Goal: Task Accomplishment & Management: Complete application form

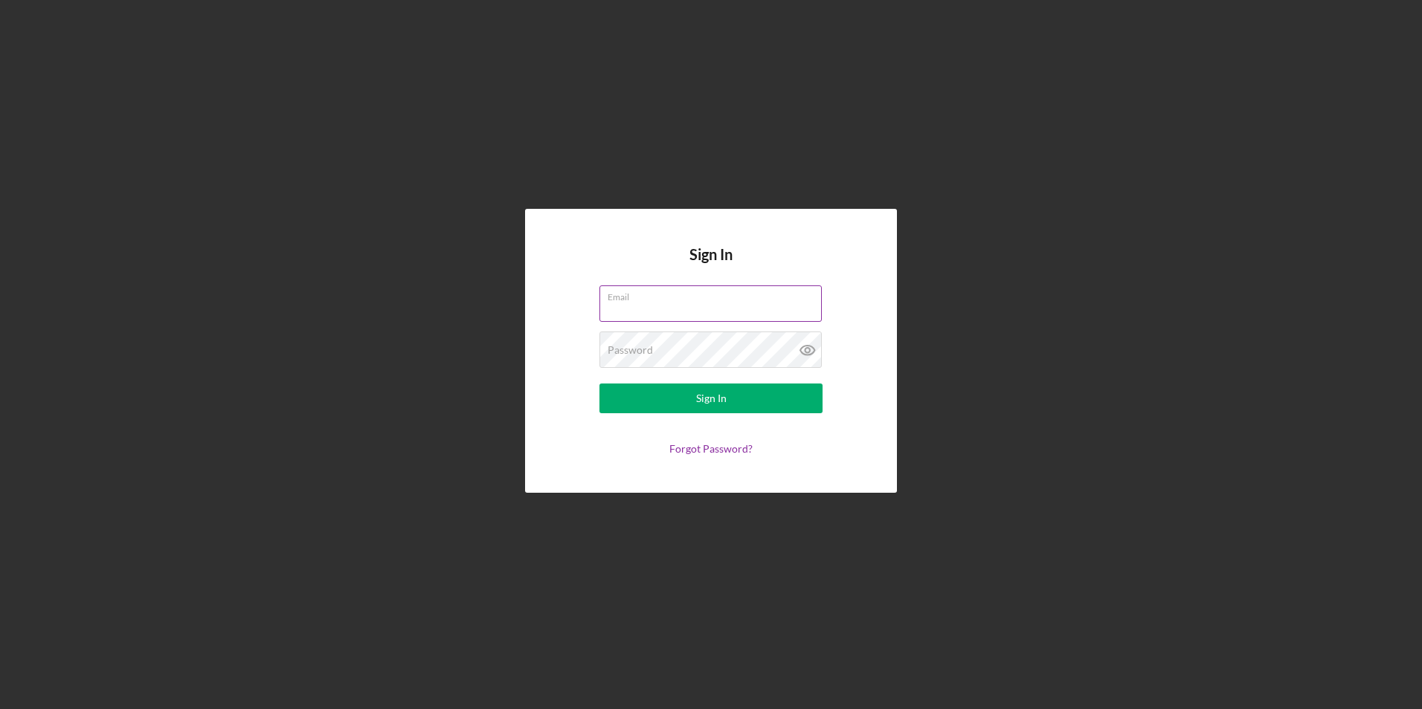
click at [646, 311] on input "Email" at bounding box center [710, 304] width 222 height 36
type input "[EMAIL_ADDRESS][DOMAIN_NAME]"
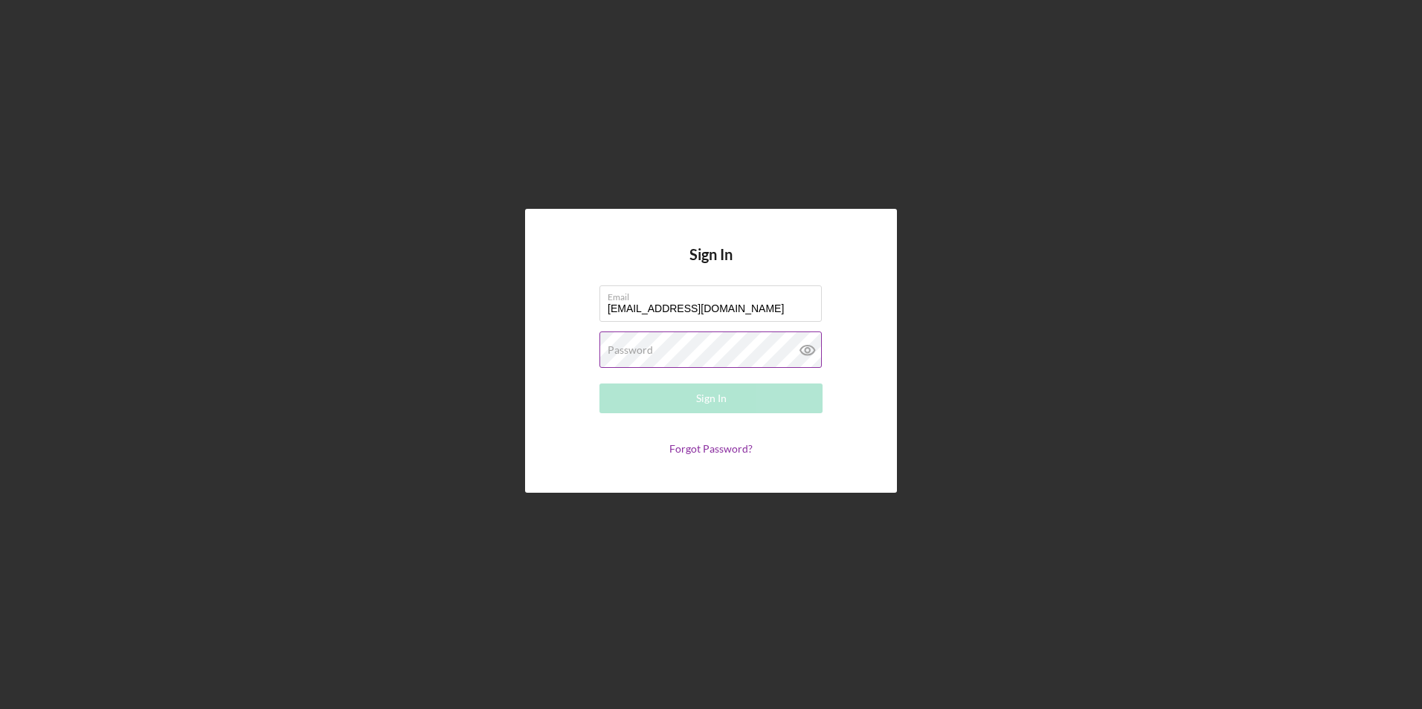
click at [649, 355] on label "Password" at bounding box center [630, 350] width 45 height 12
click at [599, 384] on button "Sign In" at bounding box center [710, 399] width 223 height 30
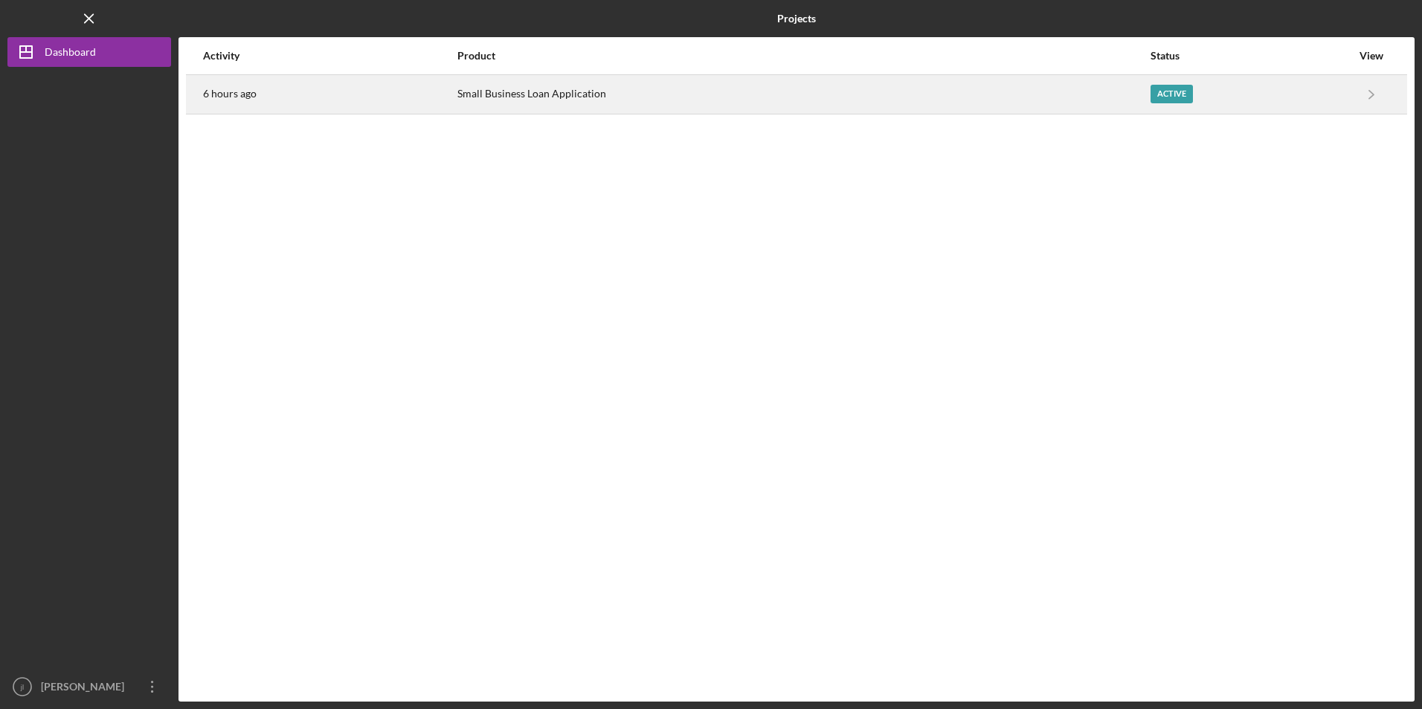
drag, startPoint x: 936, startPoint y: 128, endPoint x: 1070, endPoint y: 107, distance: 136.2
click at [946, 127] on div "Activity Product Status View 6 hours ago Small Business Loan Application Active…" at bounding box center [796, 369] width 1236 height 665
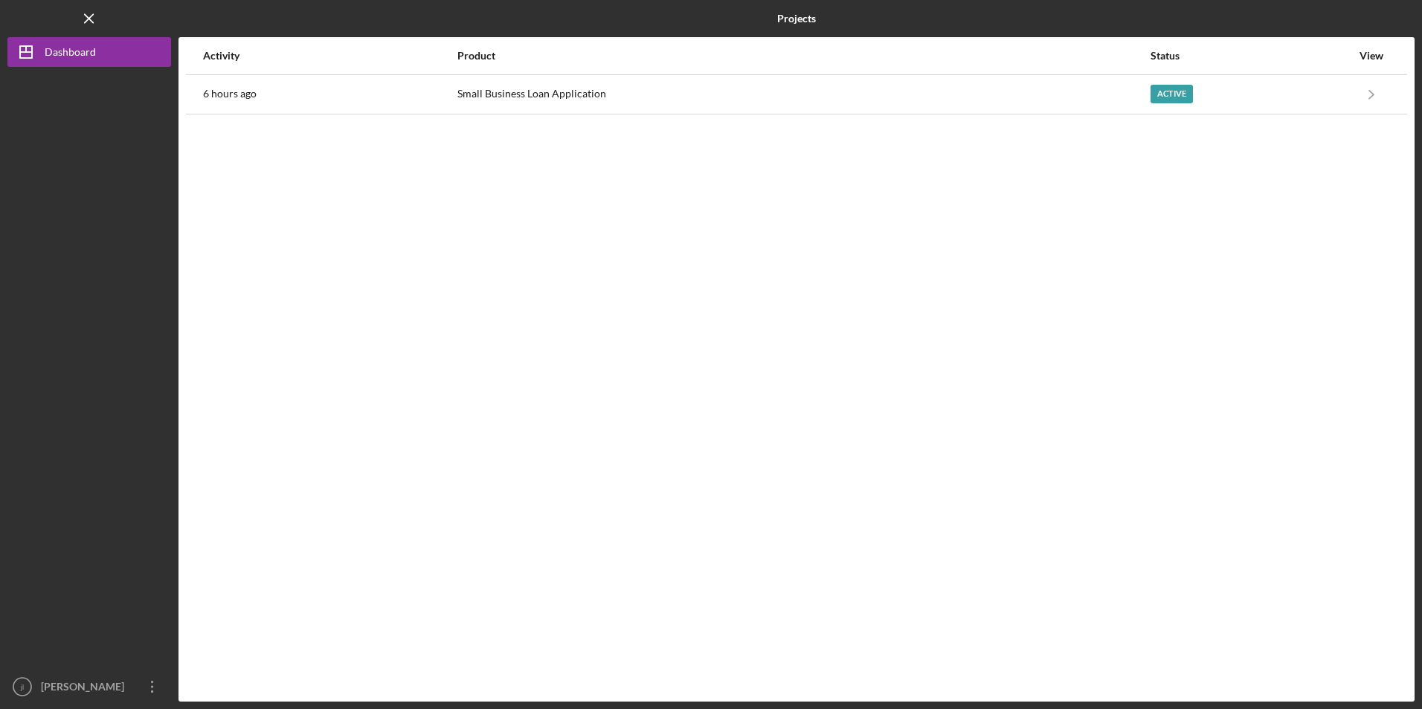
click at [0, 709] on nordpass-portal at bounding box center [0, 709] width 0 height 0
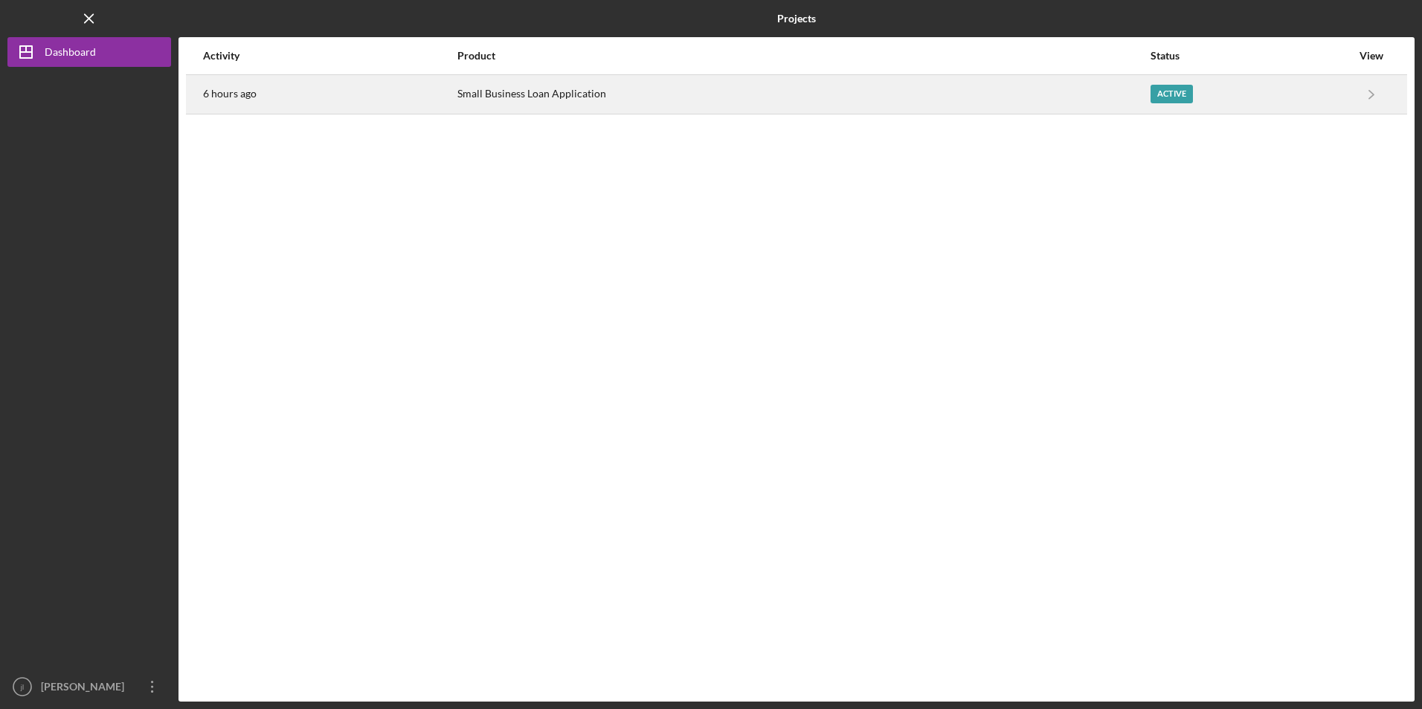
click at [1183, 100] on div "Active" at bounding box center [1172, 94] width 42 height 19
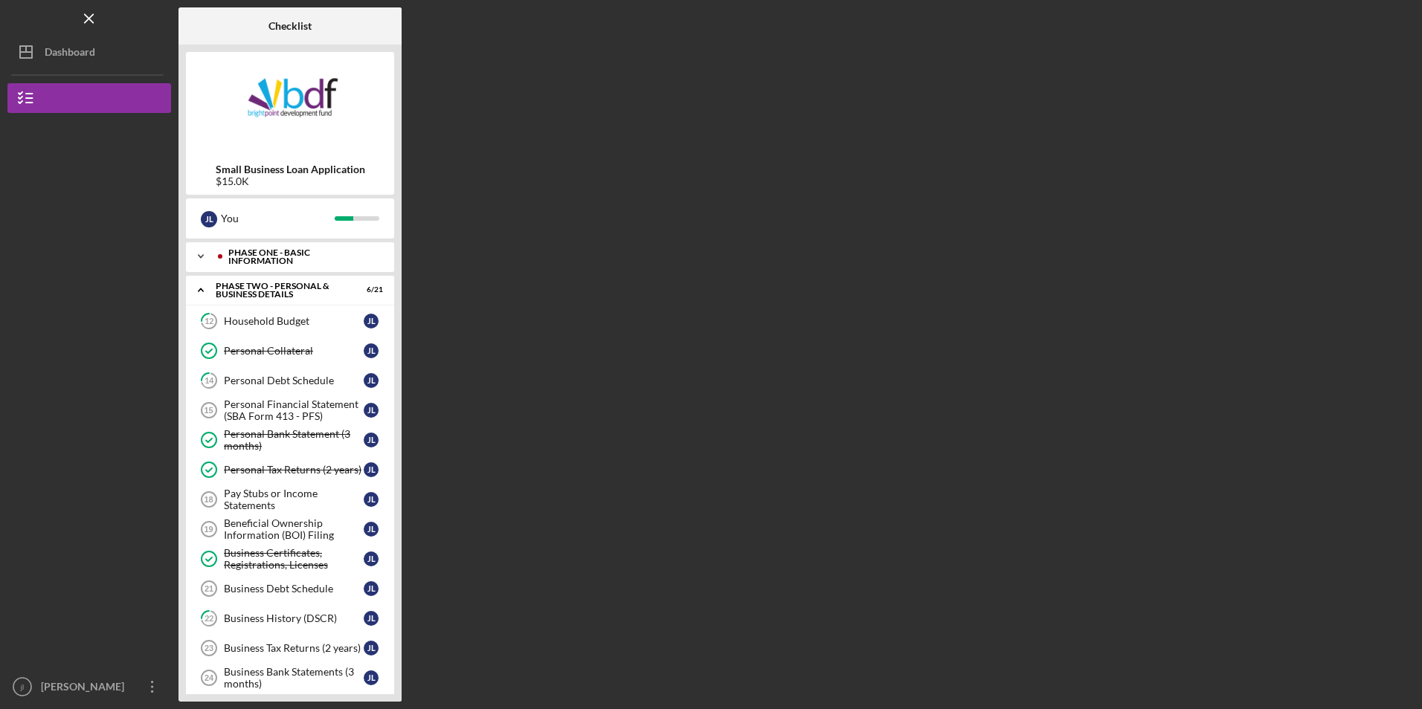
click at [315, 250] on div "Icon/Expander Phase One - Basic Information 12 / 12" at bounding box center [290, 257] width 208 height 30
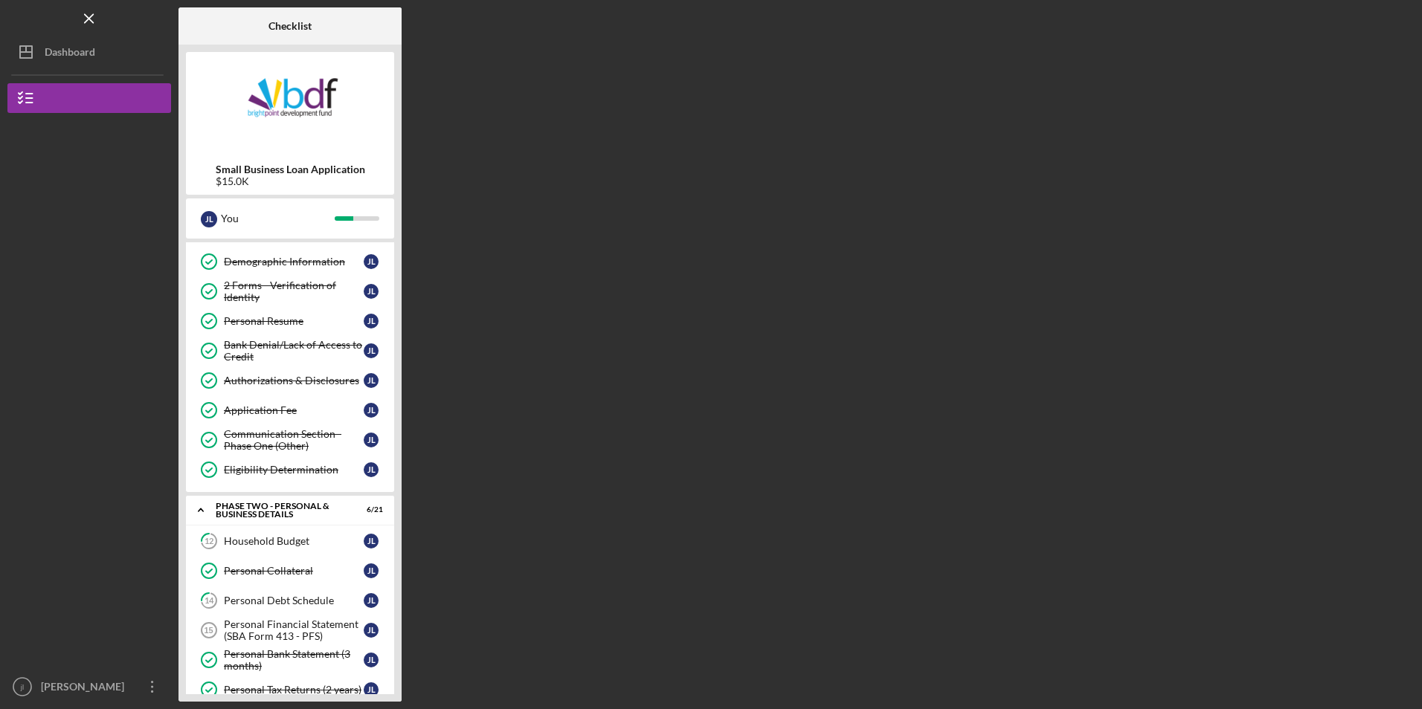
scroll to position [149, 0]
click at [299, 466] on div "Eligibility Determination" at bounding box center [294, 466] width 140 height 12
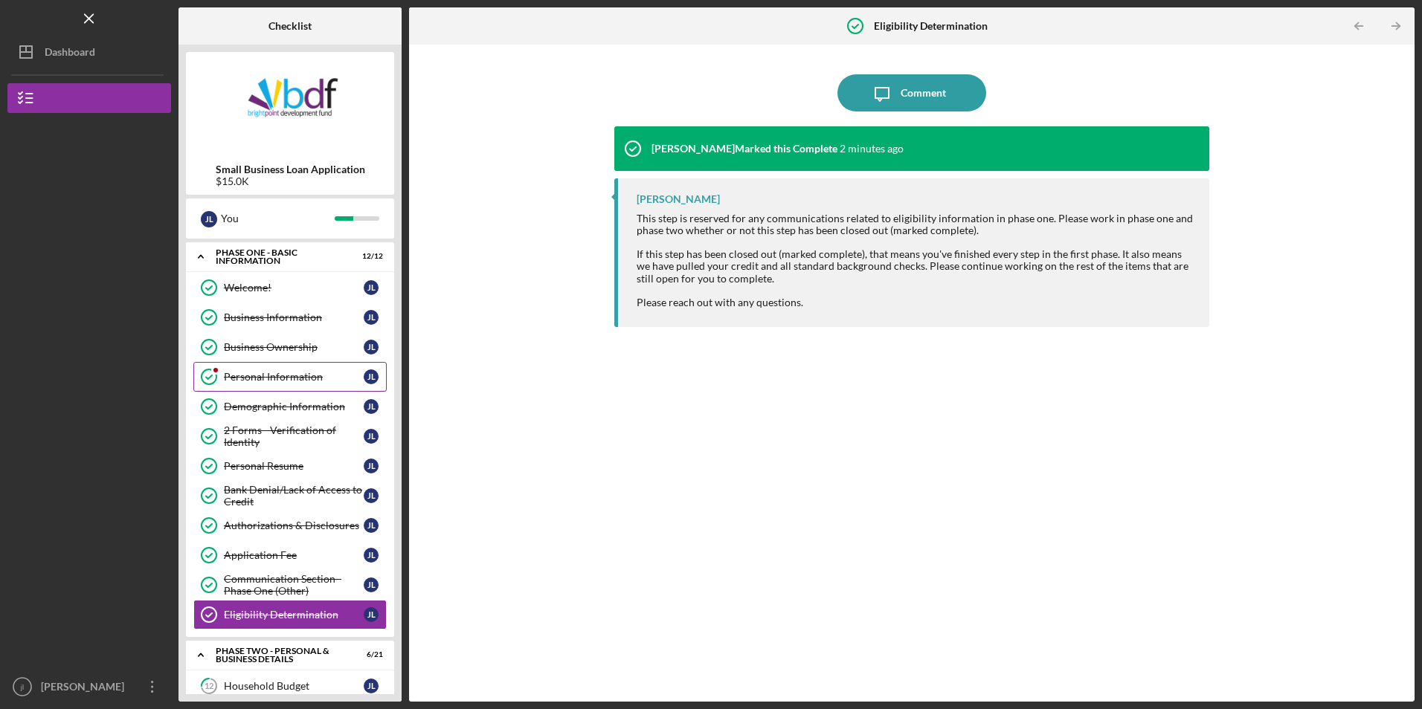
click at [292, 376] on div "Personal Information" at bounding box center [294, 377] width 140 height 12
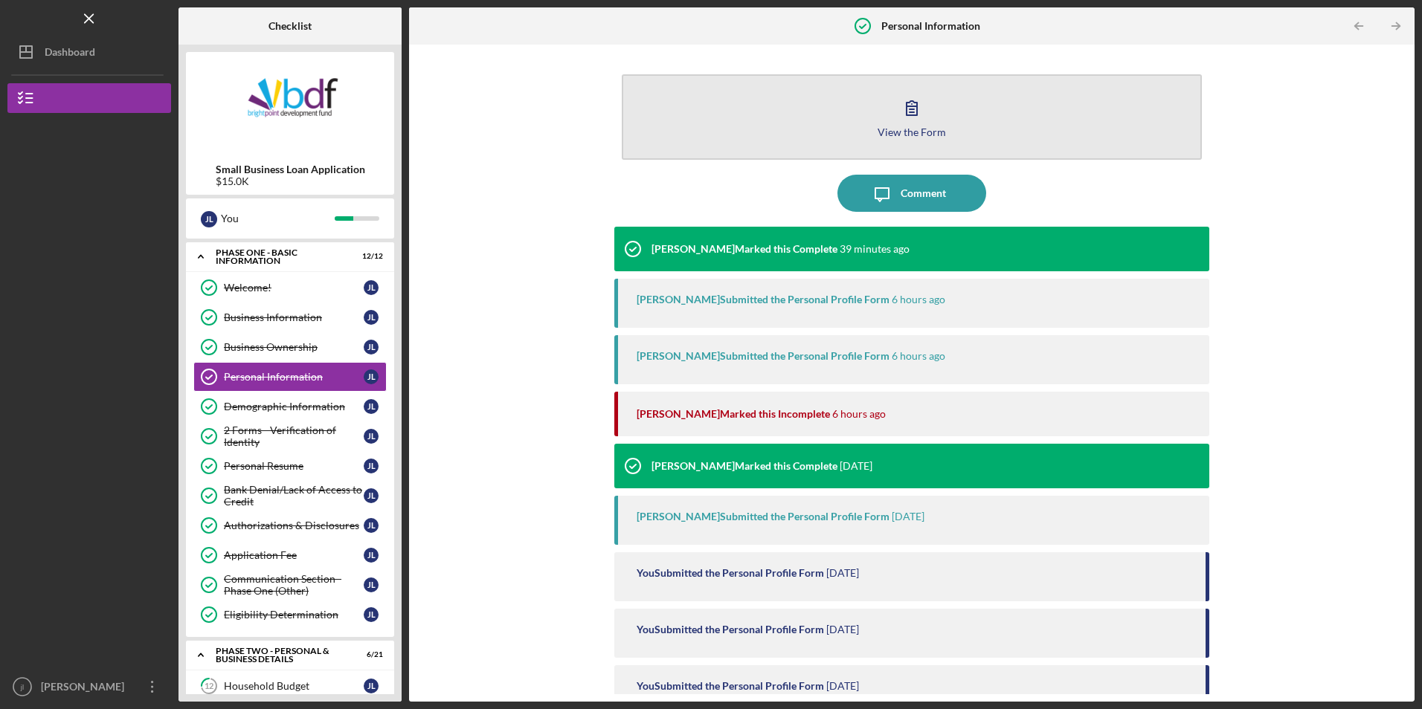
click at [790, 126] on button "View the Form Form" at bounding box center [911, 117] width 579 height 86
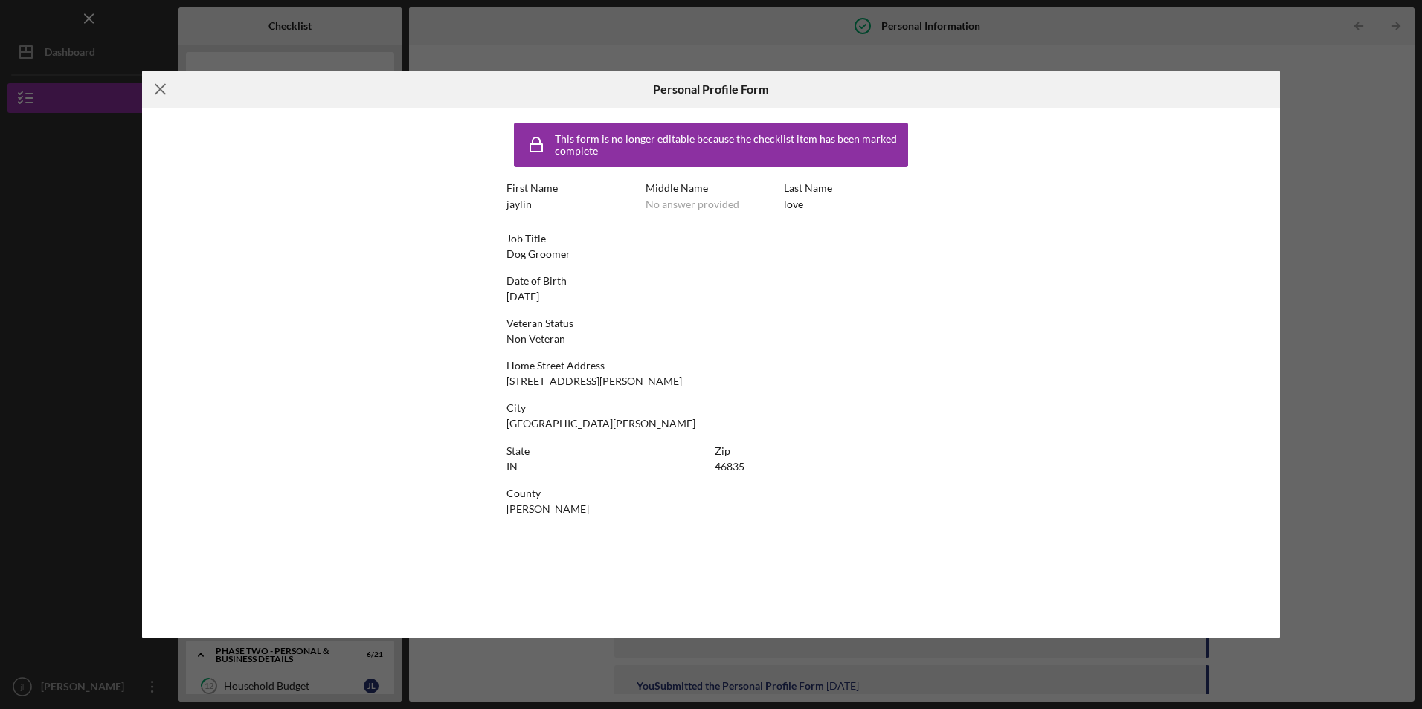
click at [164, 95] on icon "Icon/Menu Close" at bounding box center [160, 89] width 37 height 37
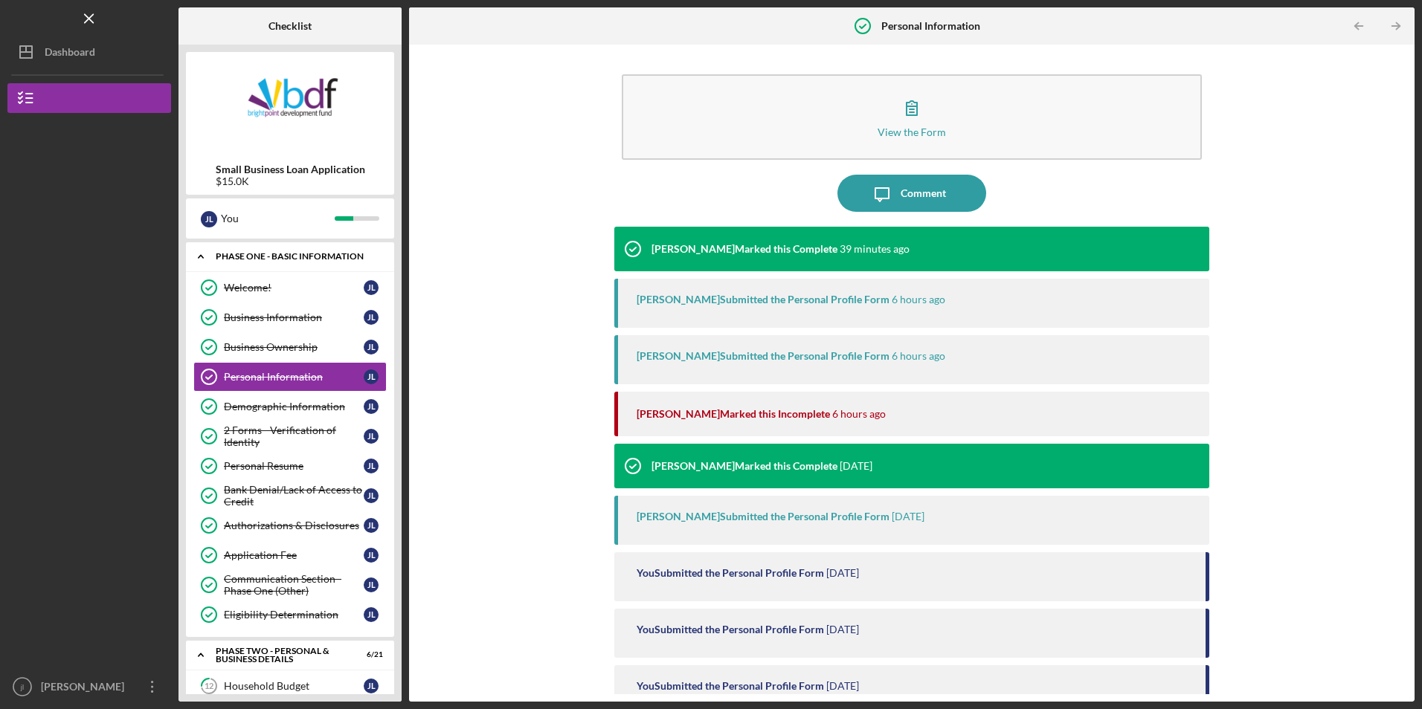
click at [306, 268] on div "Icon/Expander Phase One - Basic Information 12 / 12" at bounding box center [290, 257] width 208 height 30
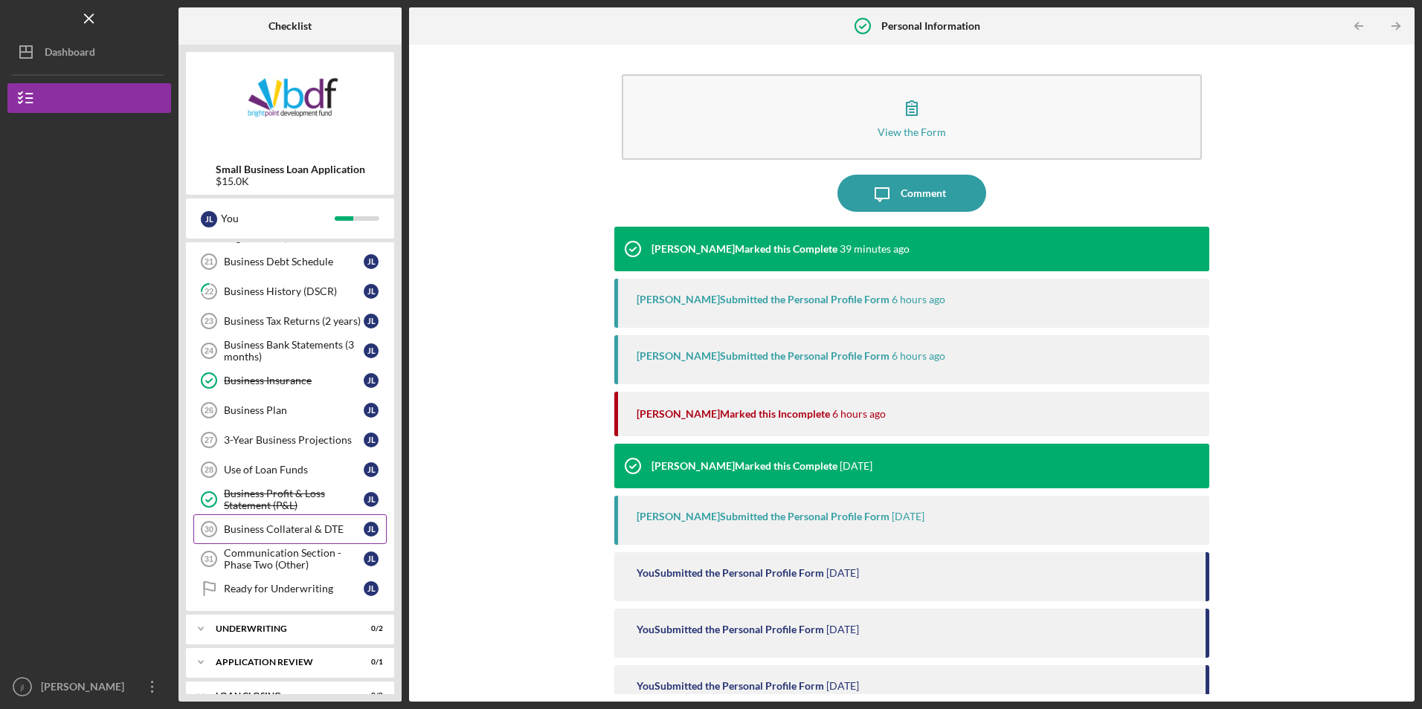
scroll to position [352, 0]
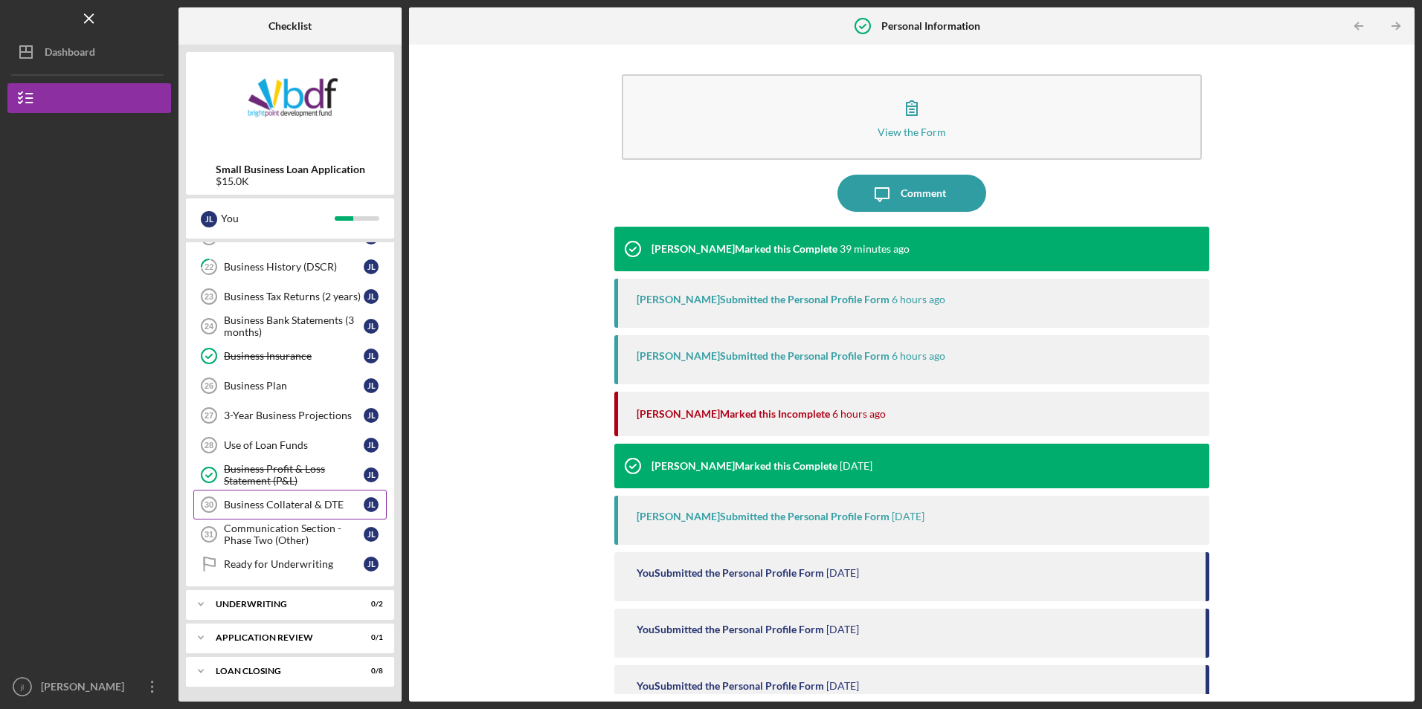
click at [292, 509] on div "Business Collateral & DTE" at bounding box center [294, 505] width 140 height 12
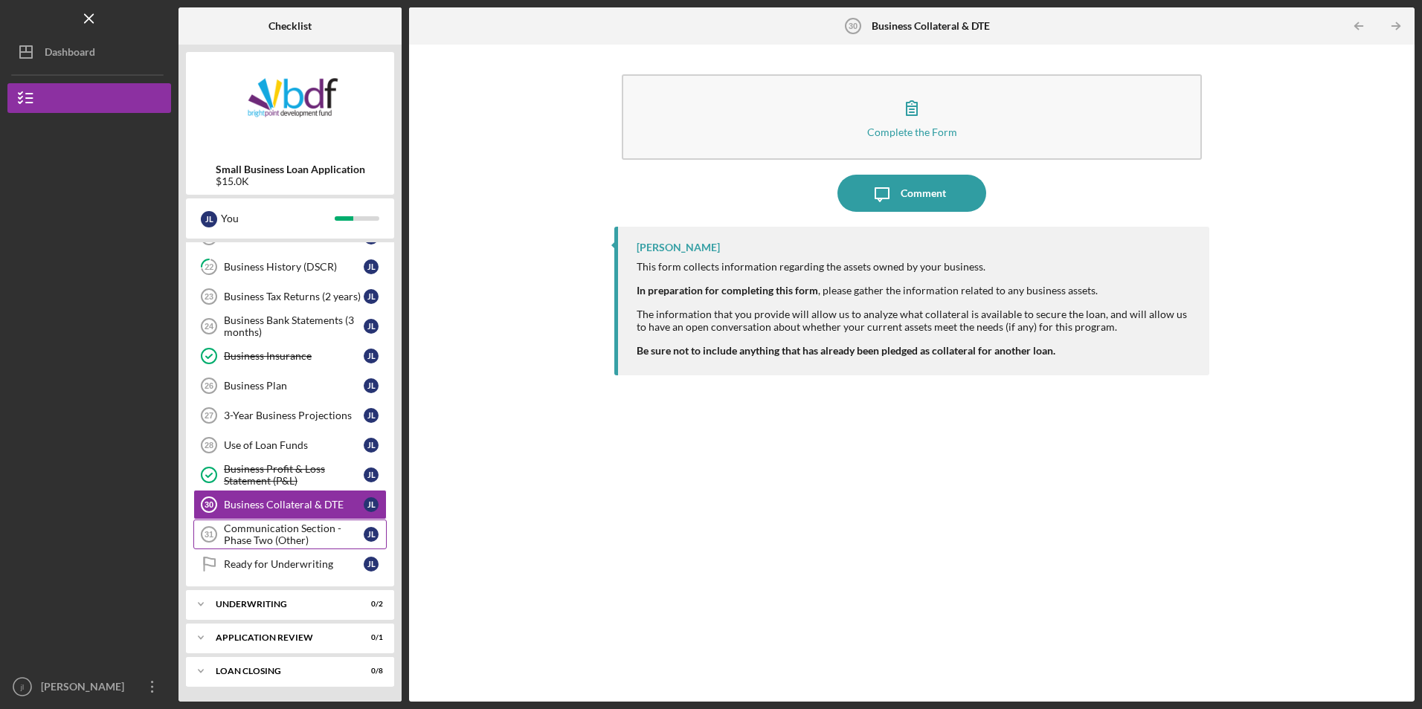
click at [277, 531] on div "Communication Section - Phase Two (Other)" at bounding box center [294, 535] width 140 height 24
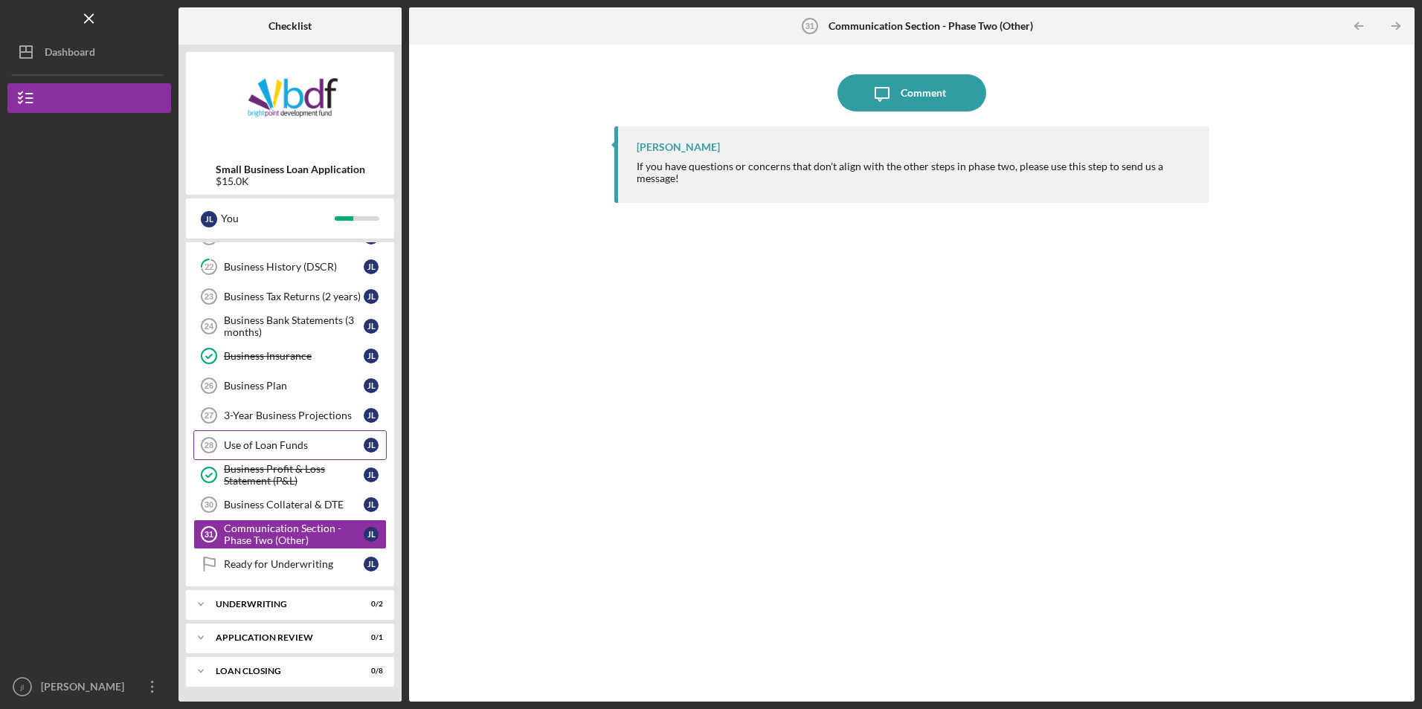
click at [269, 450] on div "Use of Loan Funds" at bounding box center [294, 446] width 140 height 12
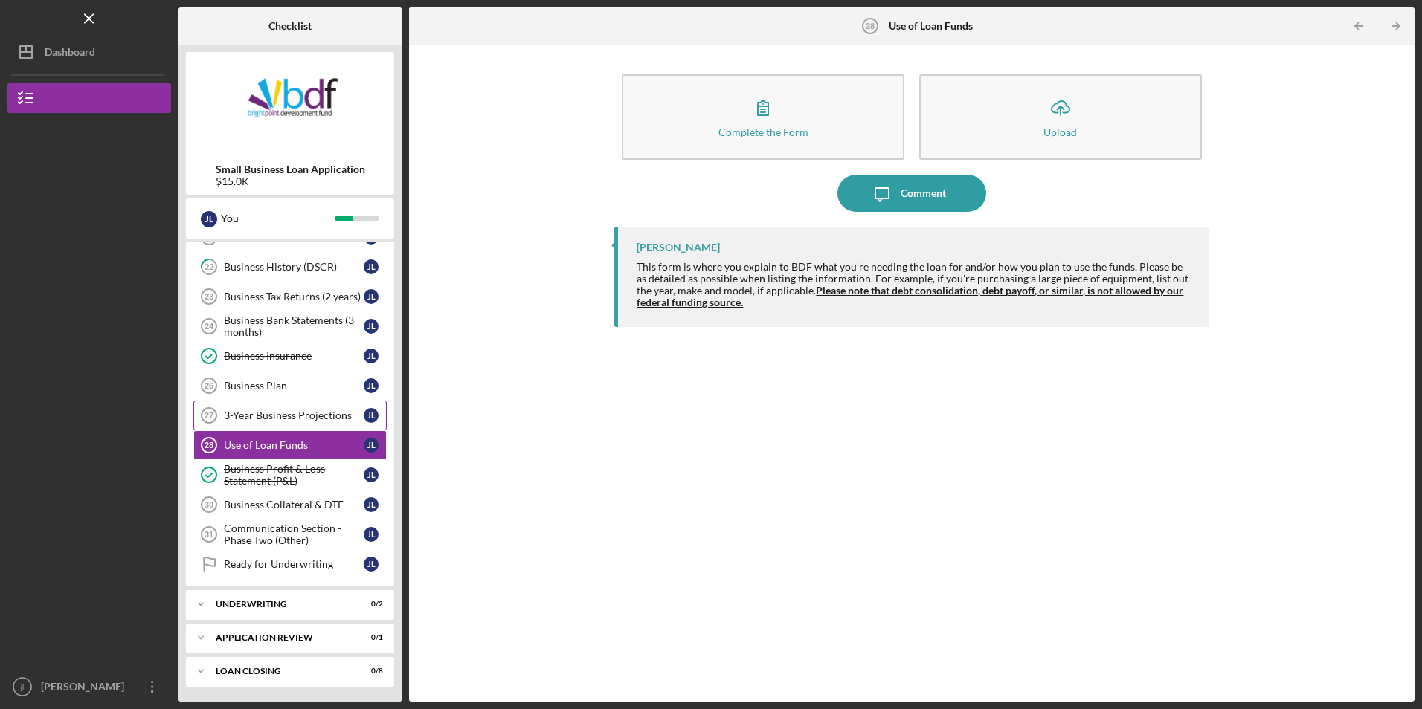
click at [271, 422] on div "3-Year Business Projections" at bounding box center [294, 416] width 140 height 12
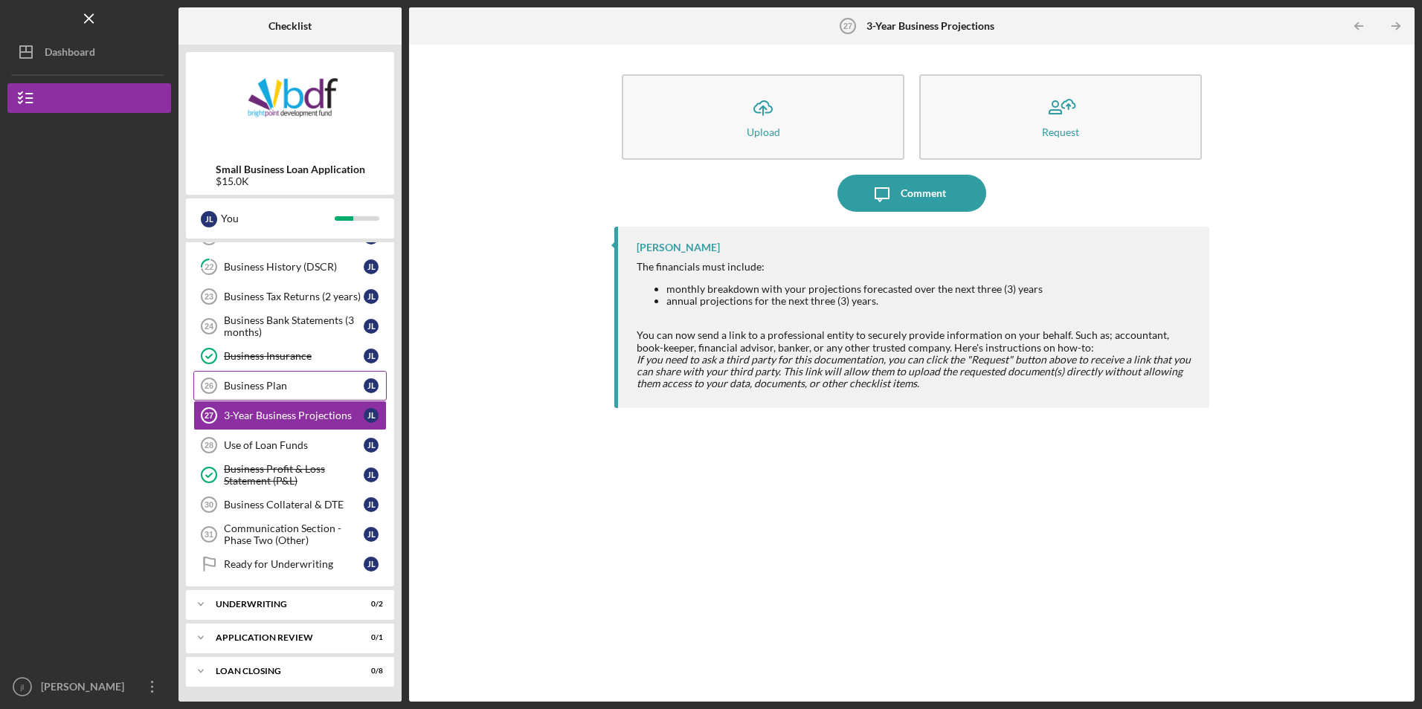
click at [279, 395] on link "Business Plan 26 Business Plan [PERSON_NAME]" at bounding box center [289, 386] width 193 height 30
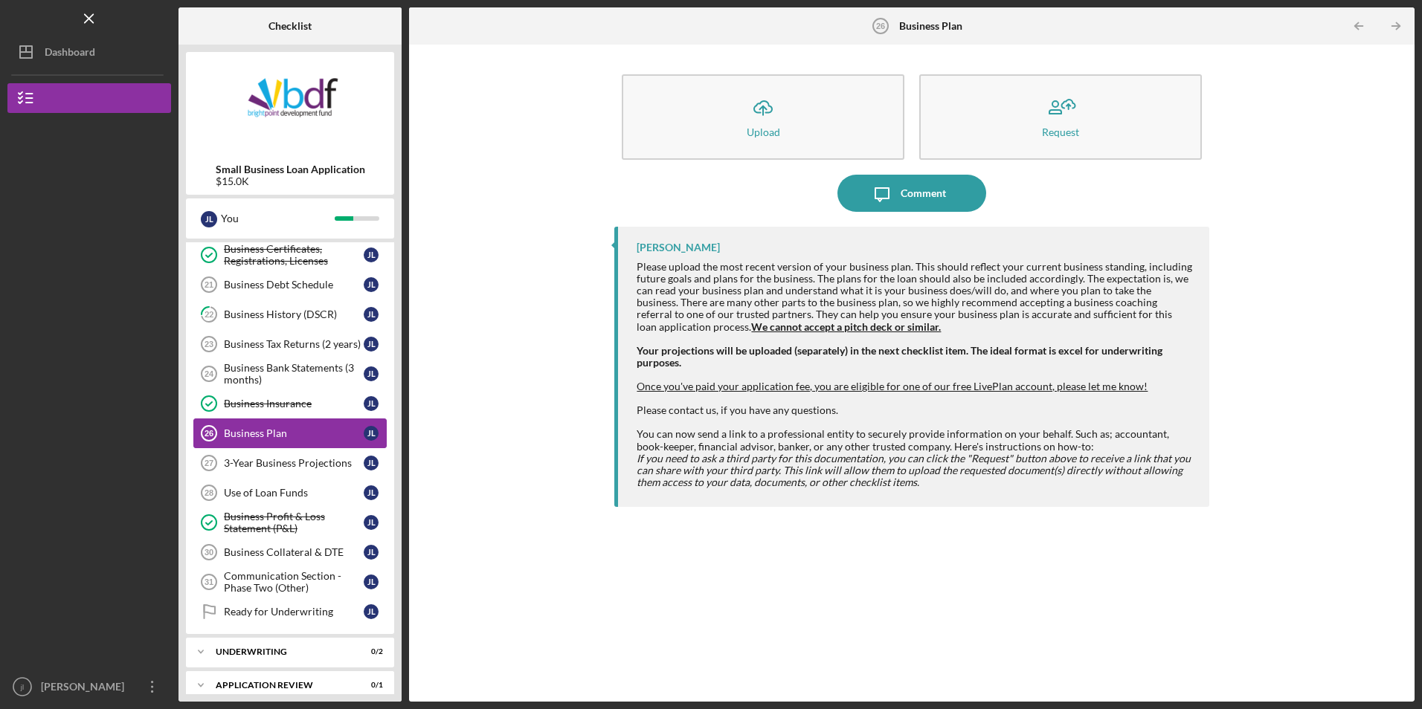
scroll to position [277, 0]
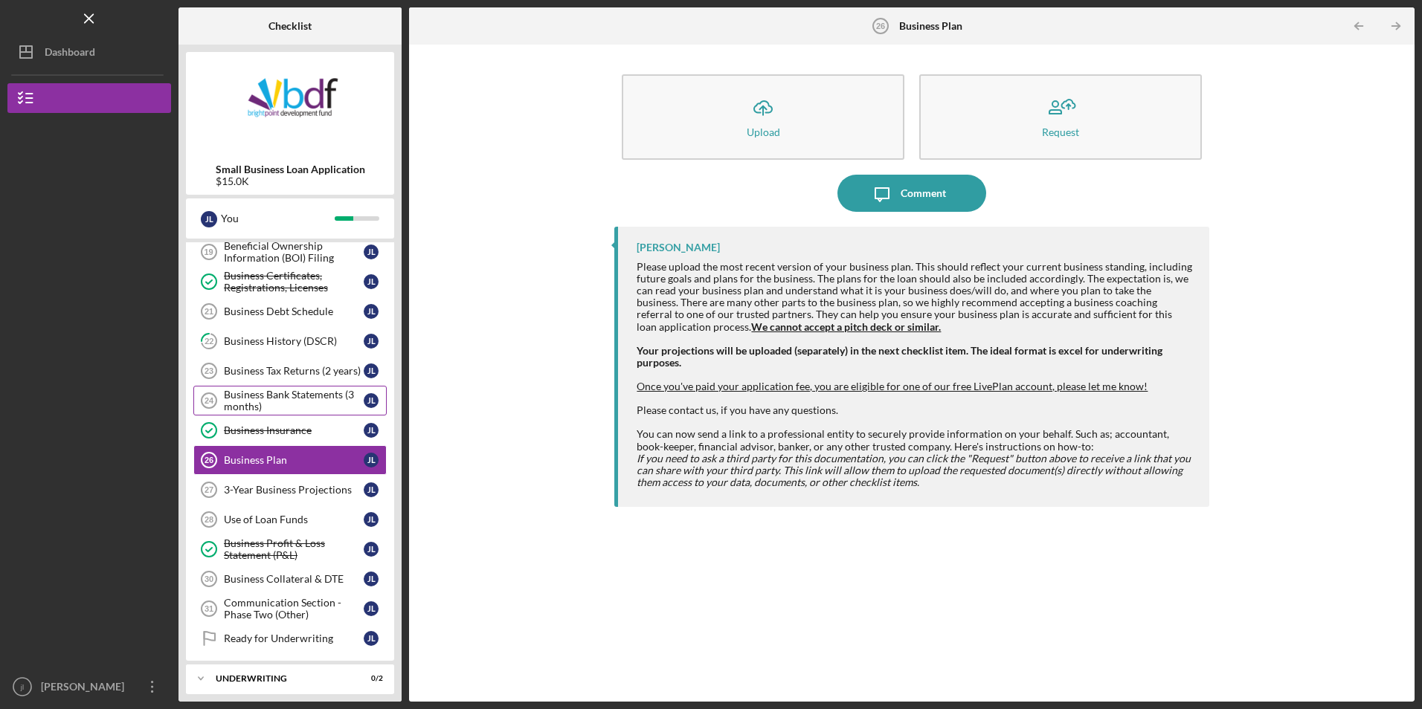
click at [286, 400] on div "Business Bank Statements (3 months)" at bounding box center [294, 401] width 140 height 24
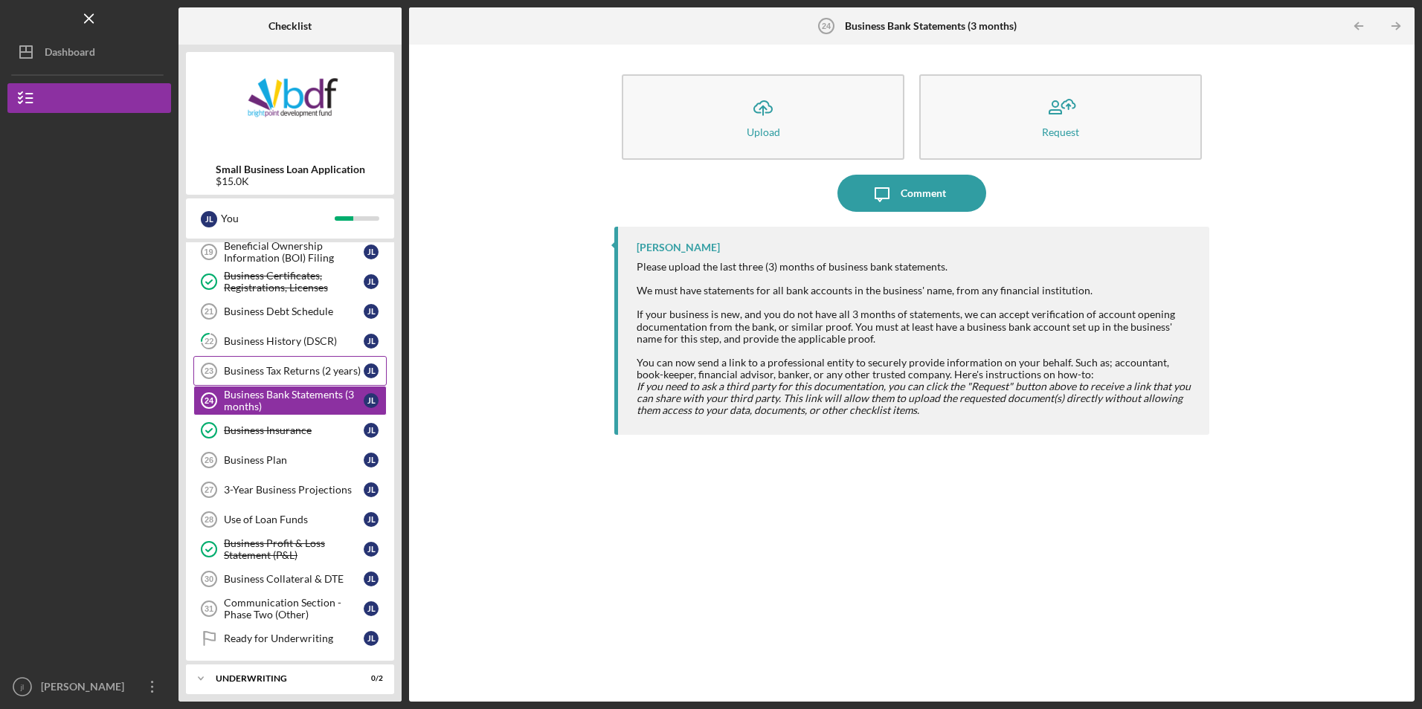
scroll to position [203, 0]
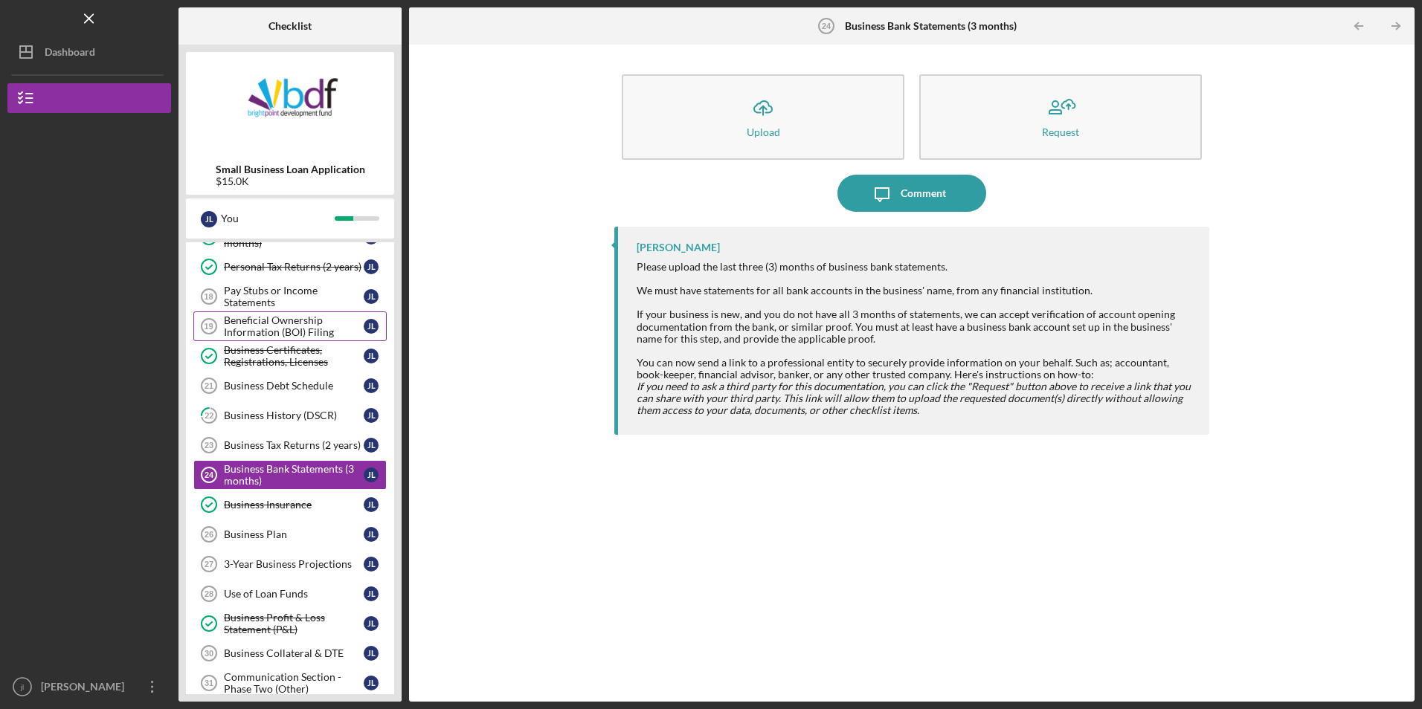
click at [303, 328] on div "Beneficial Ownership Information (BOI) Filing" at bounding box center [294, 327] width 140 height 24
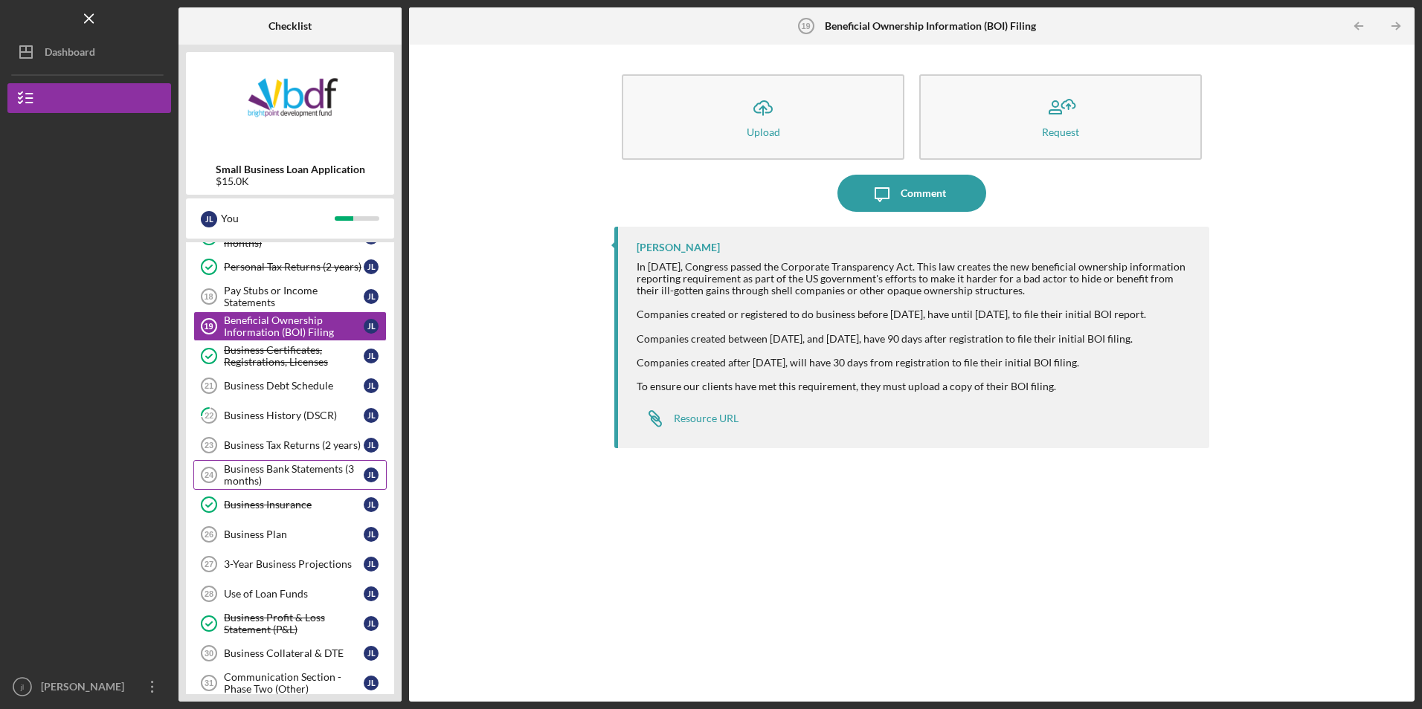
click at [269, 481] on div "Business Bank Statements (3 months)" at bounding box center [294, 475] width 140 height 24
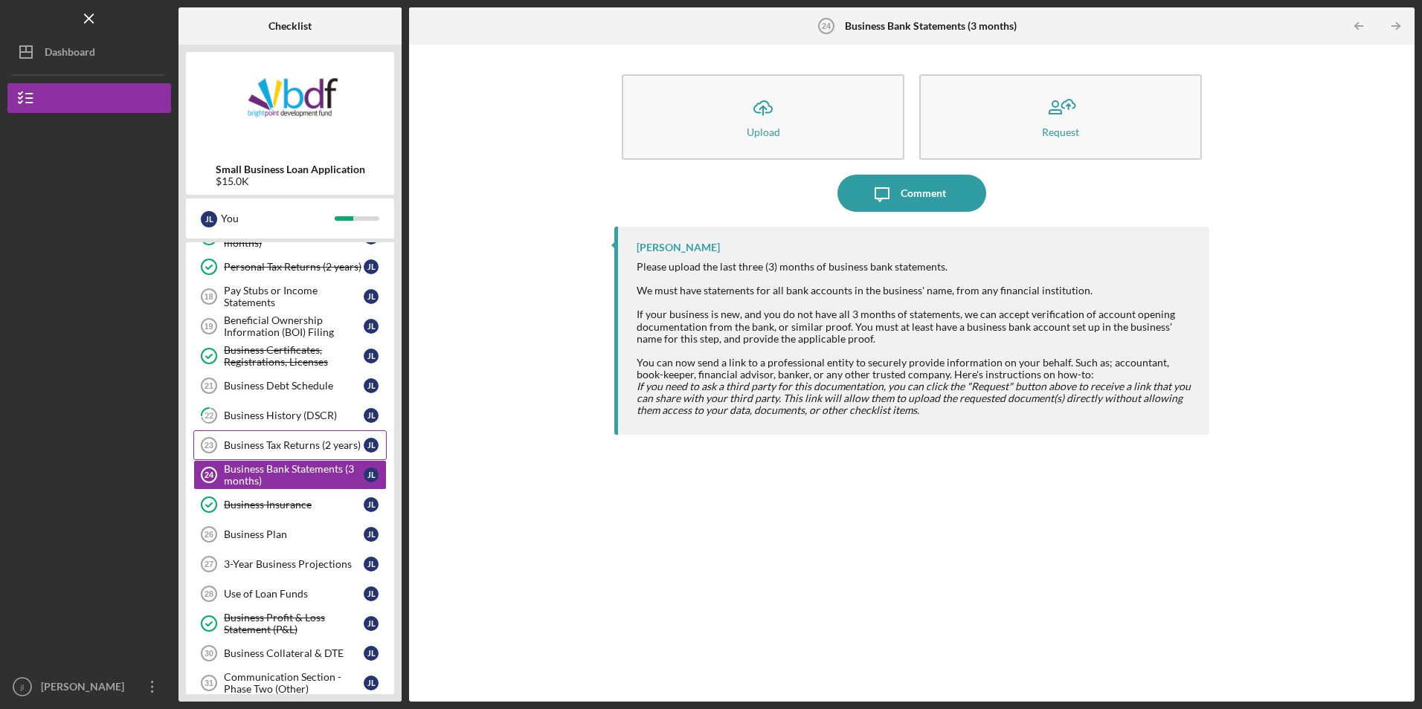
click at [321, 457] on link "Business Tax Returns (2 years) 23 Business Tax Returns (2 years) [PERSON_NAME]" at bounding box center [289, 446] width 193 height 30
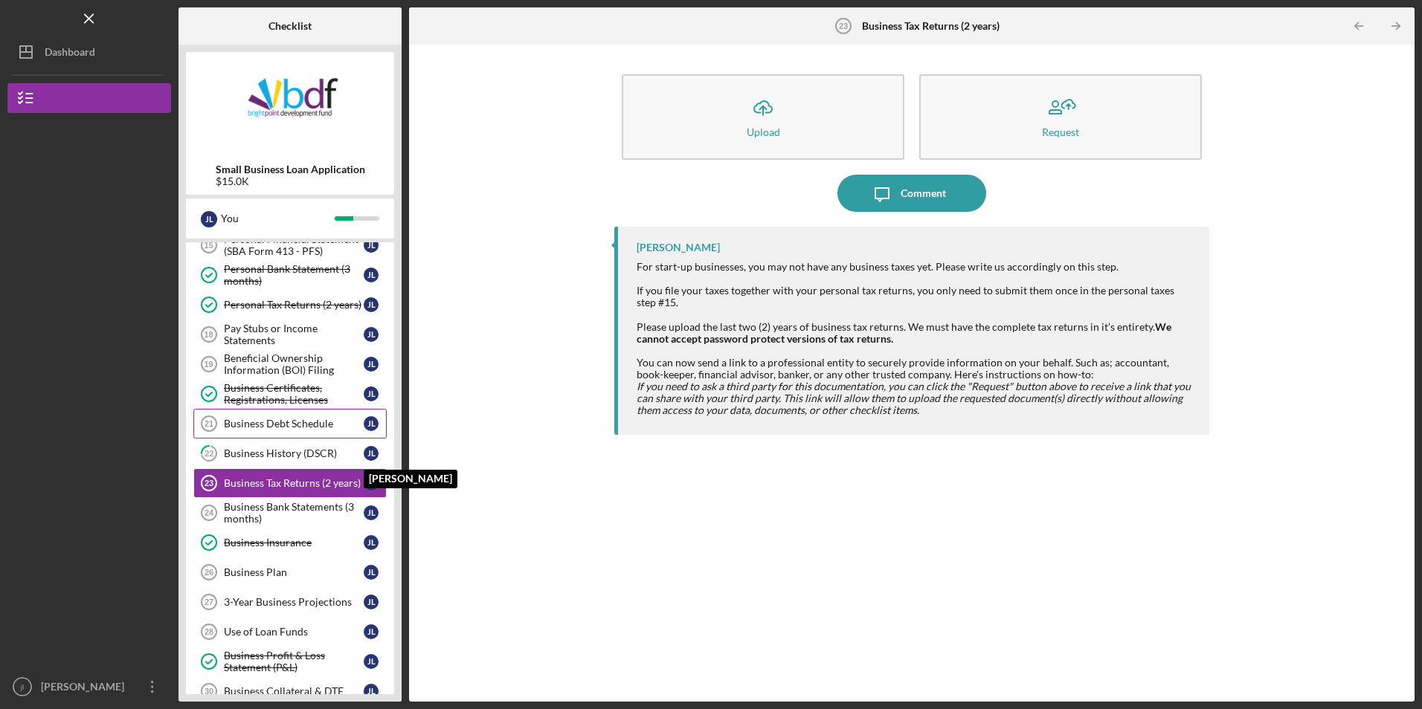
scroll to position [129, 0]
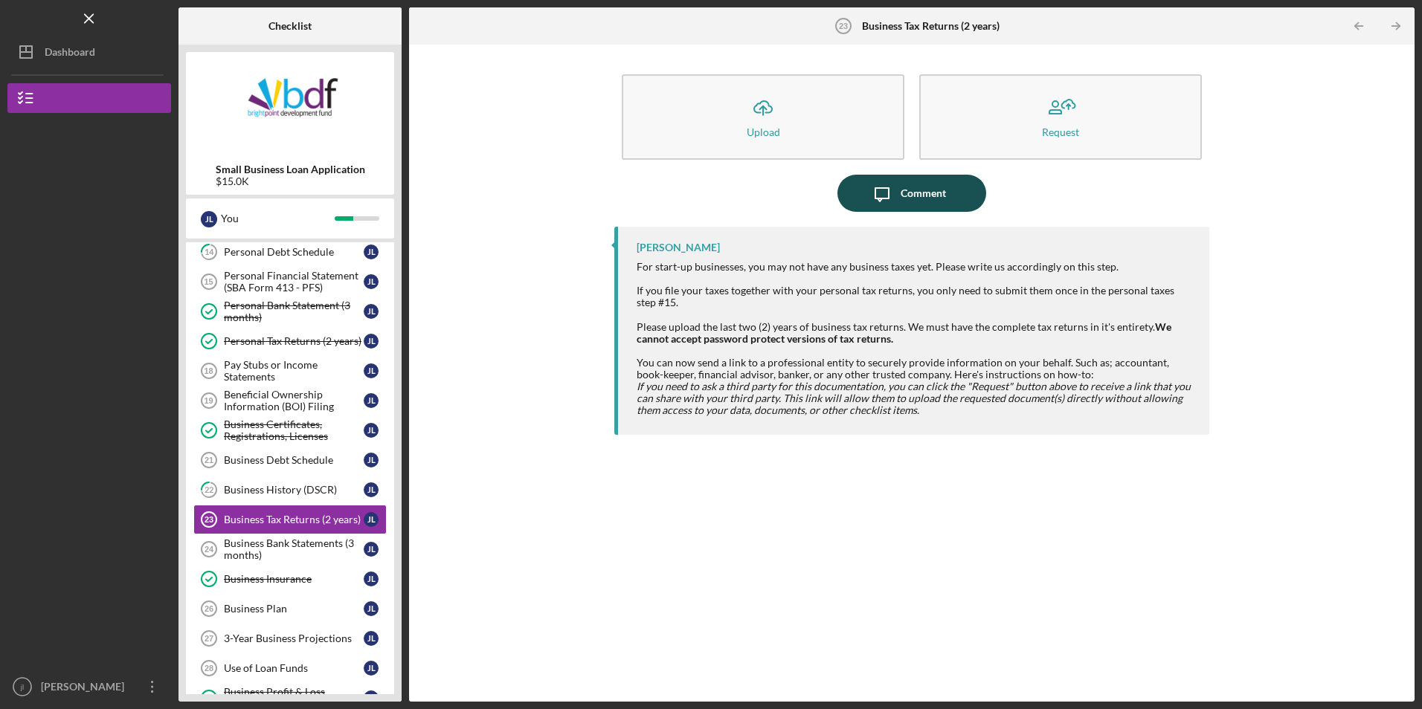
click at [872, 206] on icon "Icon/Message" at bounding box center [881, 193] width 37 height 37
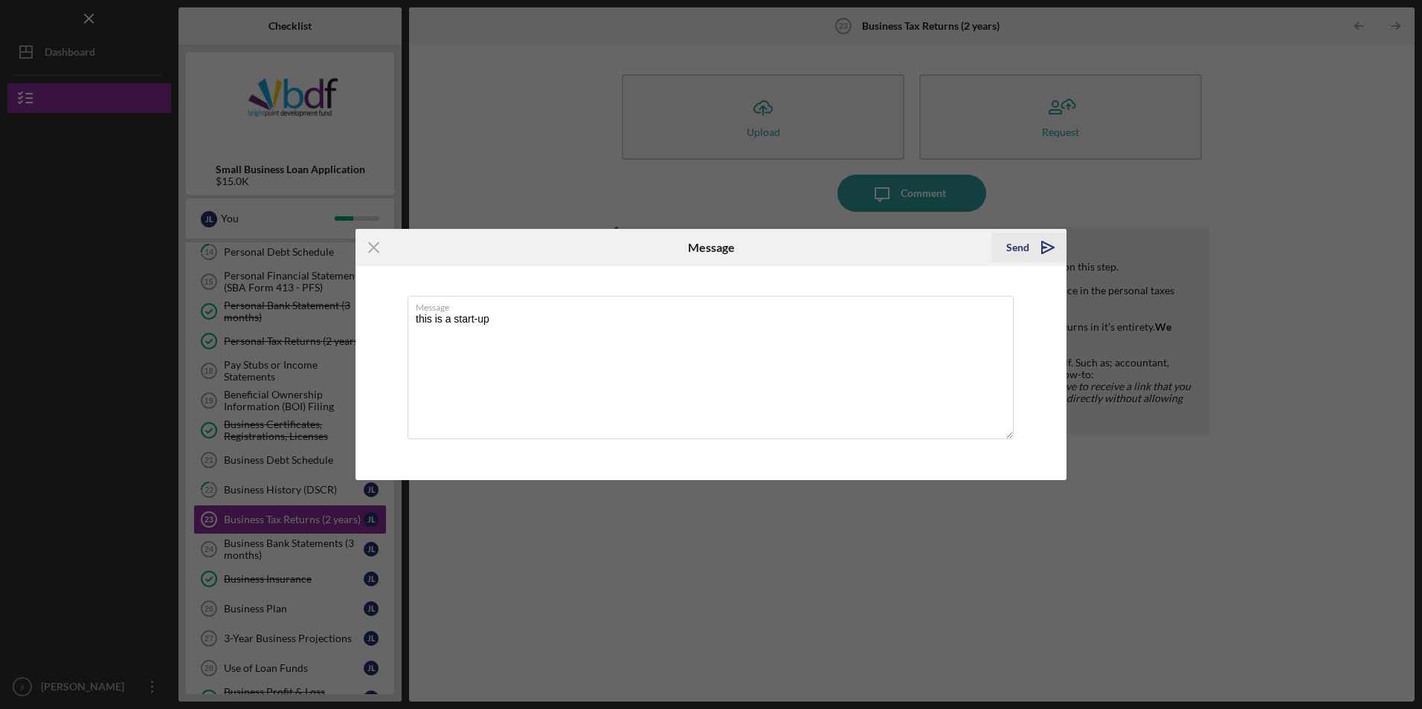
type textarea "this is a start-up"
click at [1009, 251] on div "Send" at bounding box center [1017, 248] width 23 height 30
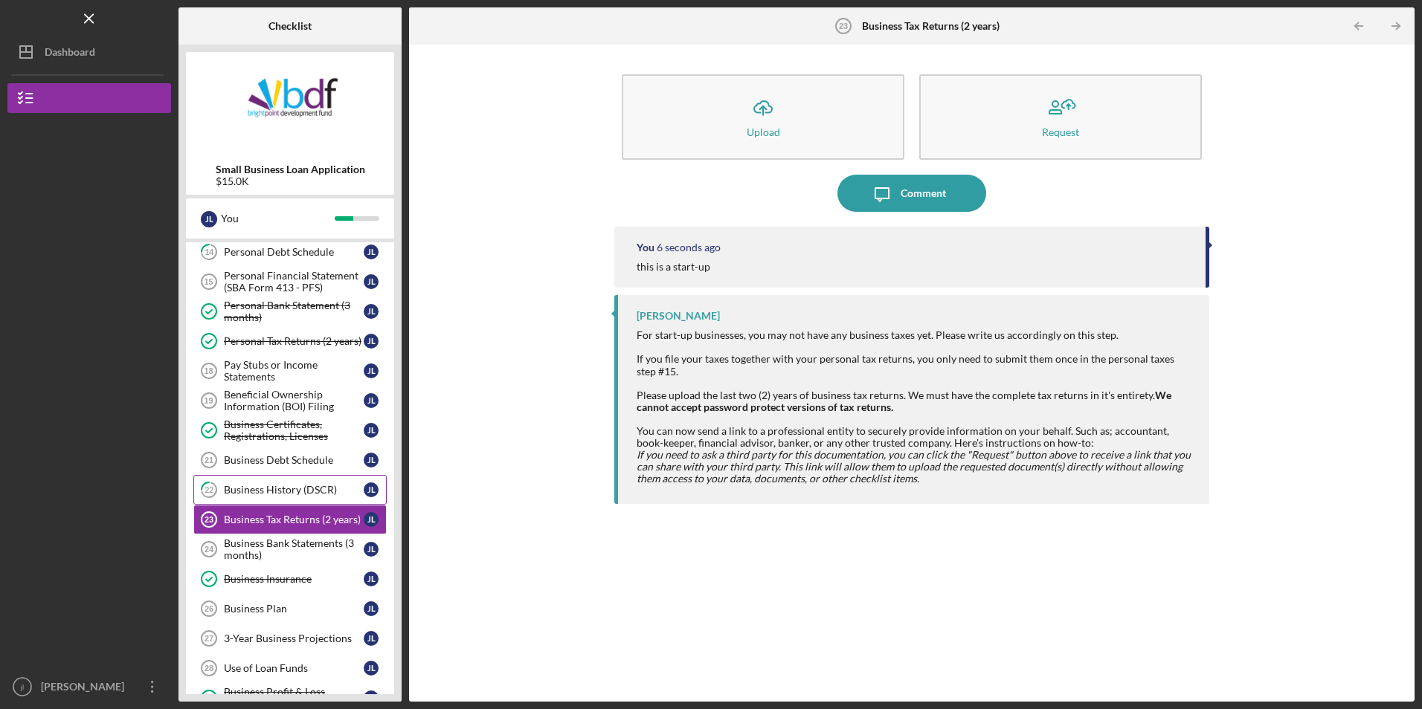
click at [293, 499] on link "22 Business History (DSCR) [PERSON_NAME]" at bounding box center [289, 490] width 193 height 30
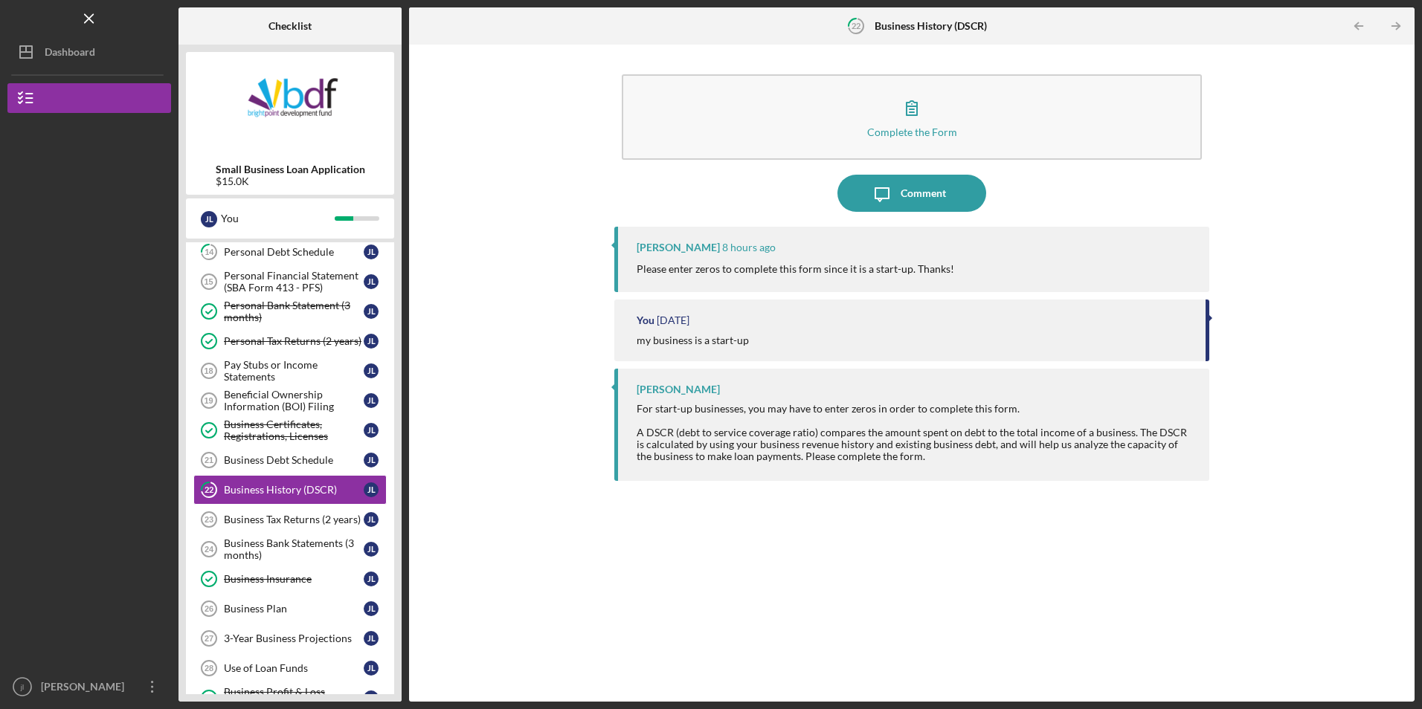
click at [708, 164] on div "Complete the Form Form" at bounding box center [911, 117] width 594 height 100
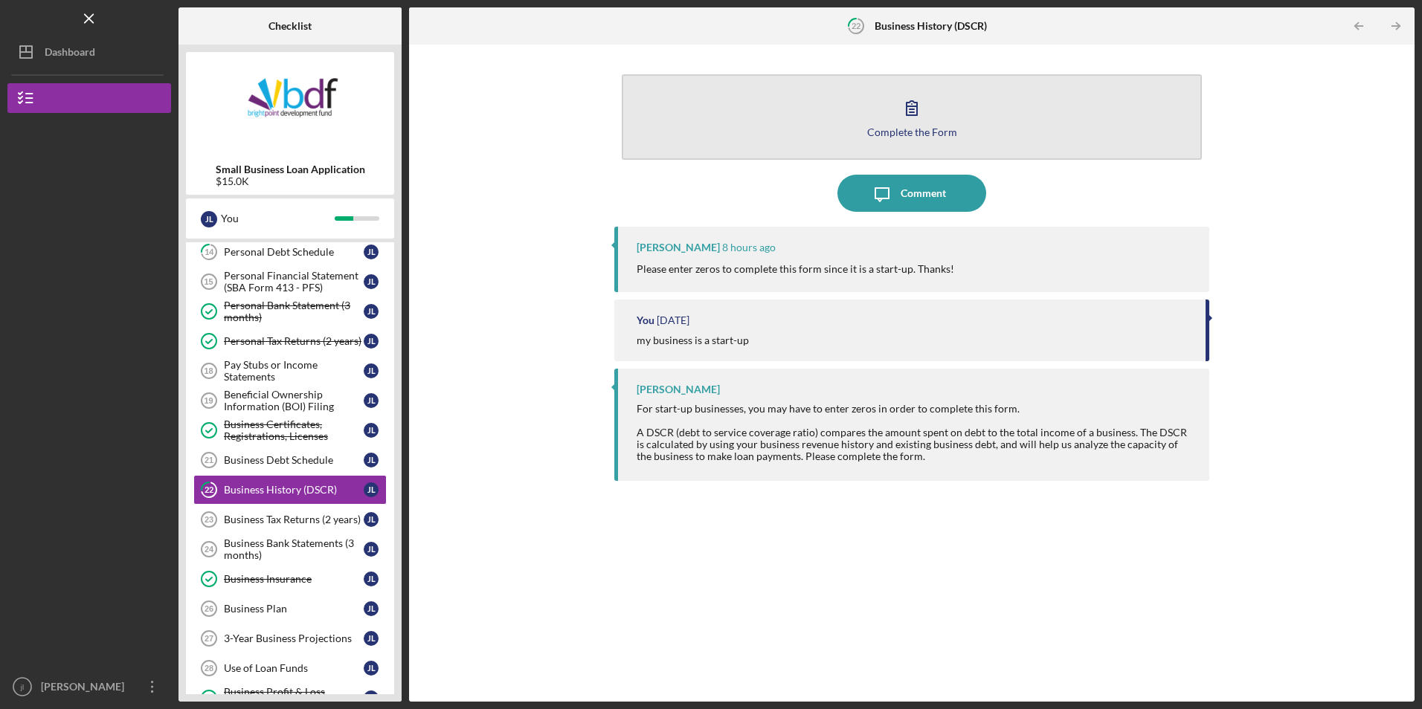
click at [715, 152] on button "Complete the Form Form" at bounding box center [911, 117] width 579 height 86
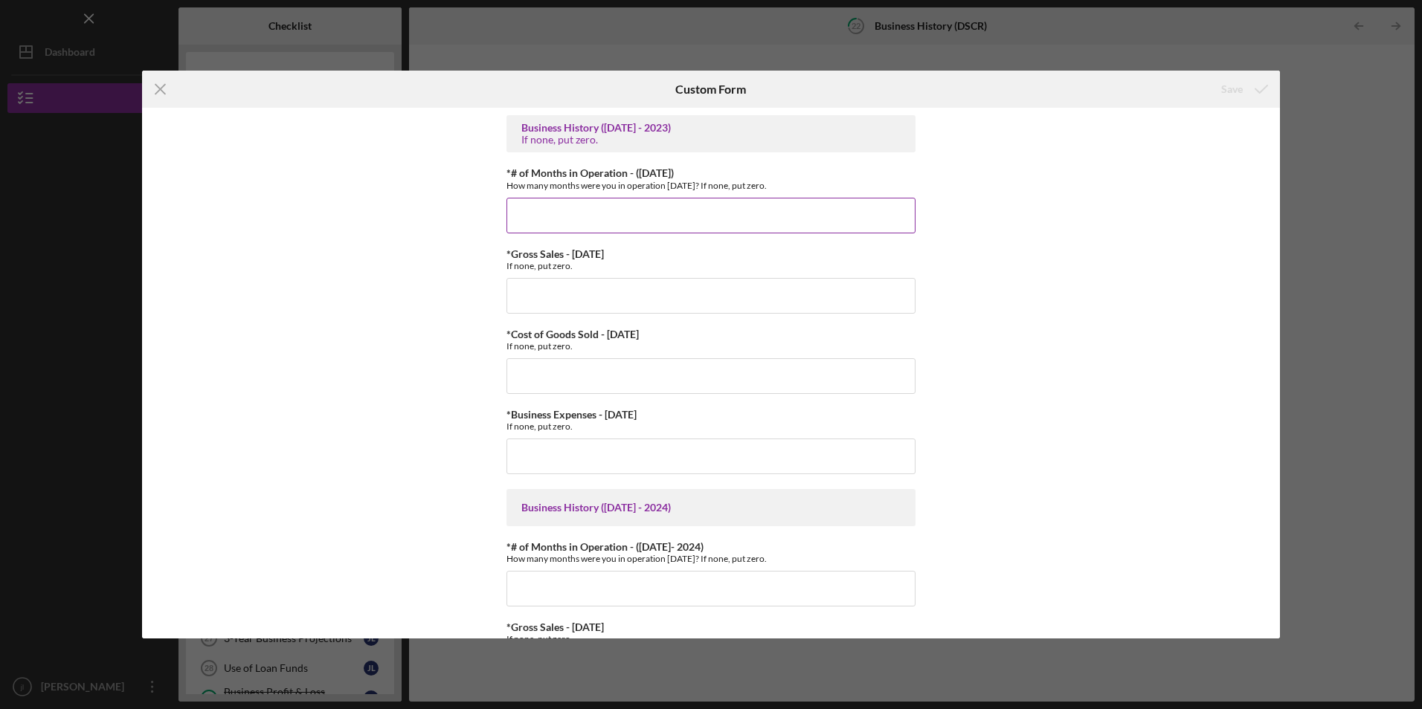
click at [659, 215] on input "*# of Months in Operation - ([DATE])" at bounding box center [710, 216] width 409 height 36
type input "0"
click at [631, 289] on input "*Gross Sales - [DATE]" at bounding box center [710, 296] width 409 height 36
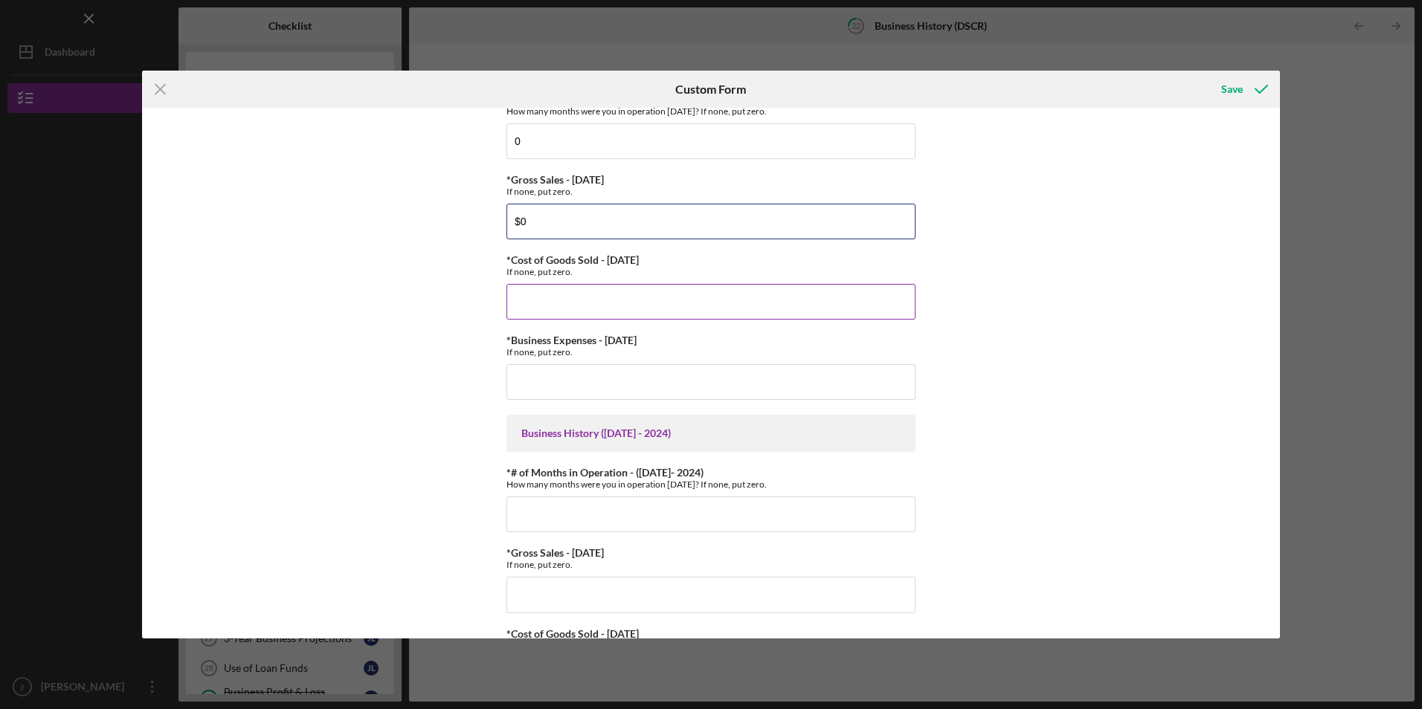
type input "$0"
click at [628, 306] on input "*Cost of Goods Sold - [DATE]" at bounding box center [710, 302] width 409 height 36
type input "$0"
click at [619, 367] on input "*Business Expenses - [DATE]" at bounding box center [710, 382] width 409 height 36
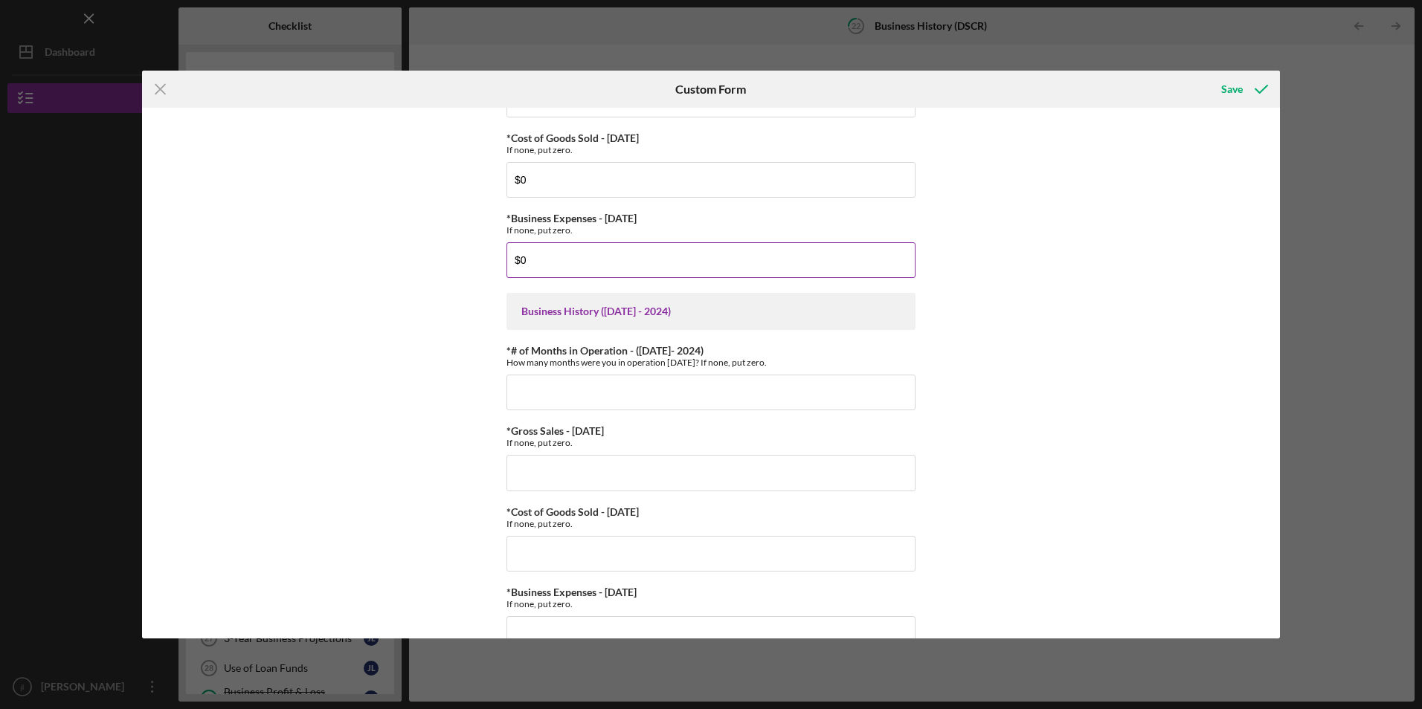
scroll to position [223, 0]
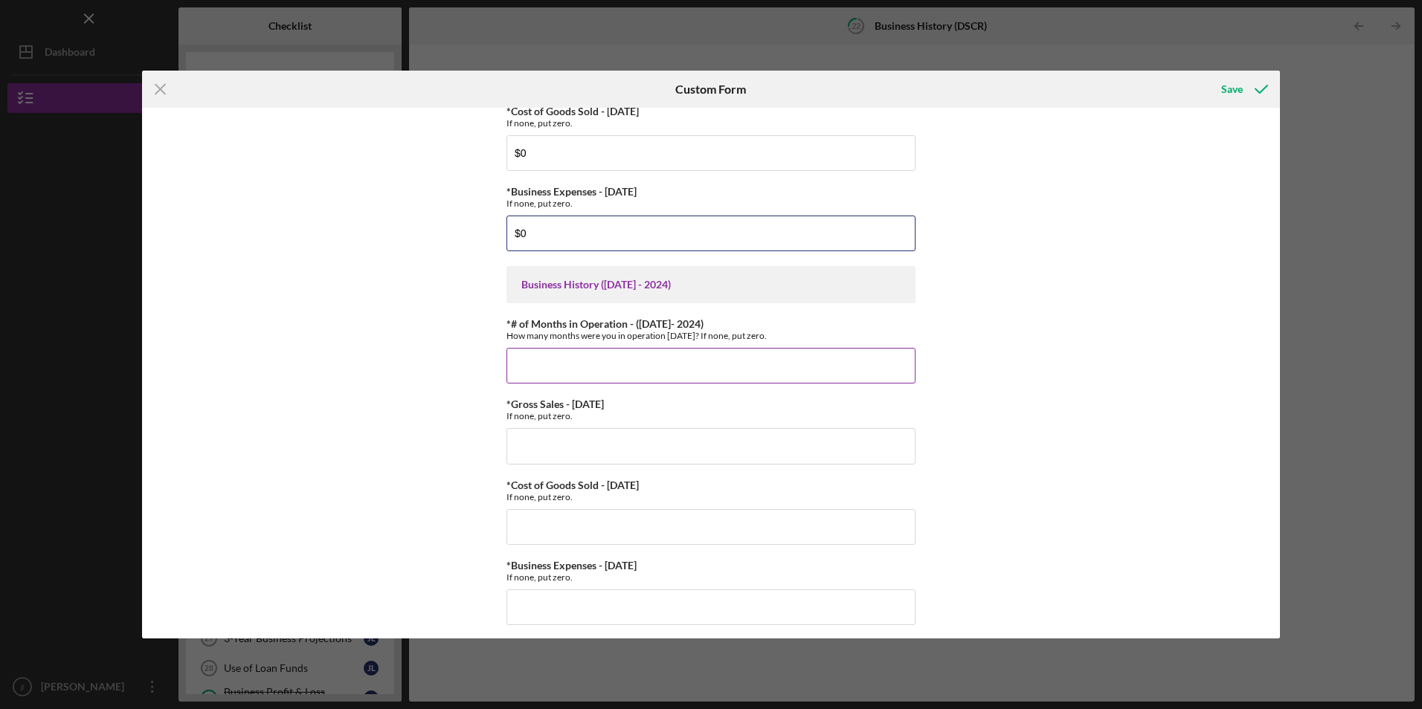
type input "$0"
click at [645, 363] on input "*# of Months in Operation - ([DATE]- 2024)" at bounding box center [710, 366] width 409 height 36
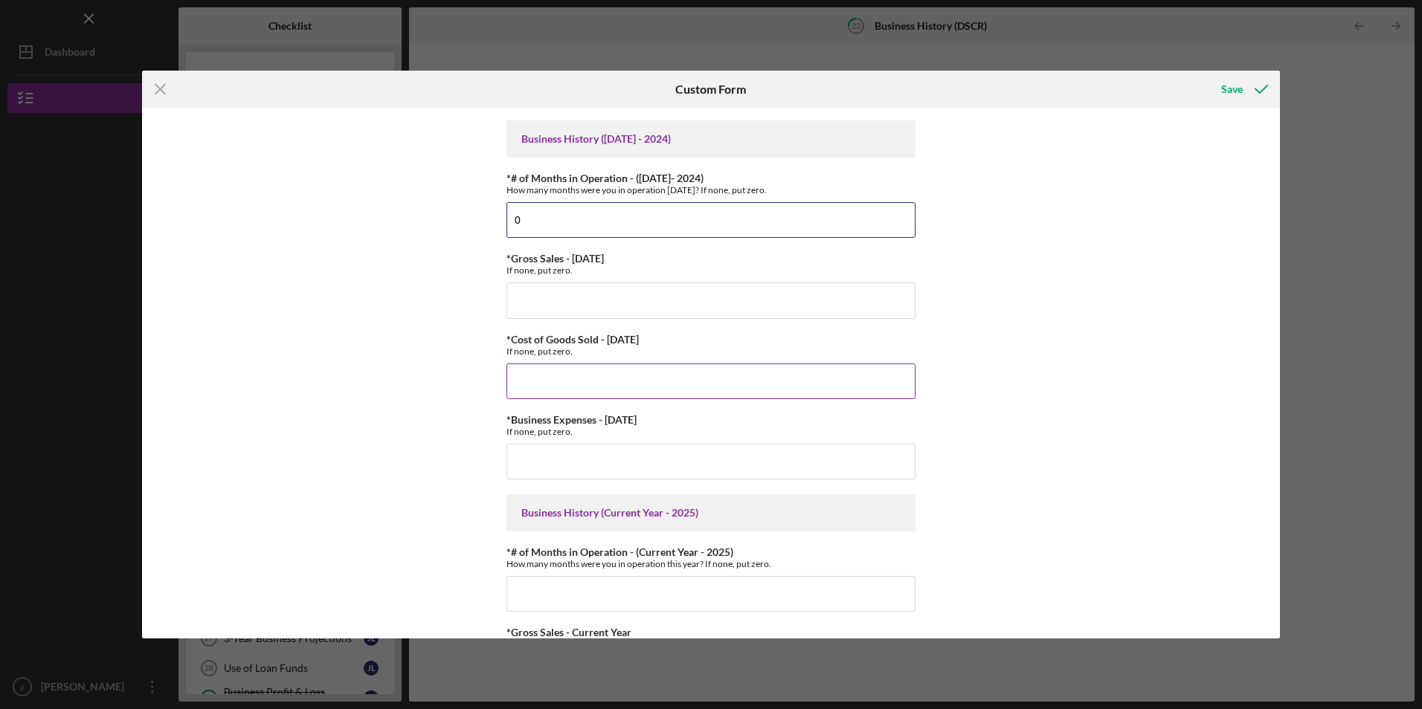
scroll to position [372, 0]
type input "0"
click at [631, 301] on input "*Gross Sales - [DATE]" at bounding box center [710, 298] width 409 height 36
type input "$0"
click at [631, 376] on input "*Cost of Goods Sold - [DATE]" at bounding box center [710, 379] width 409 height 36
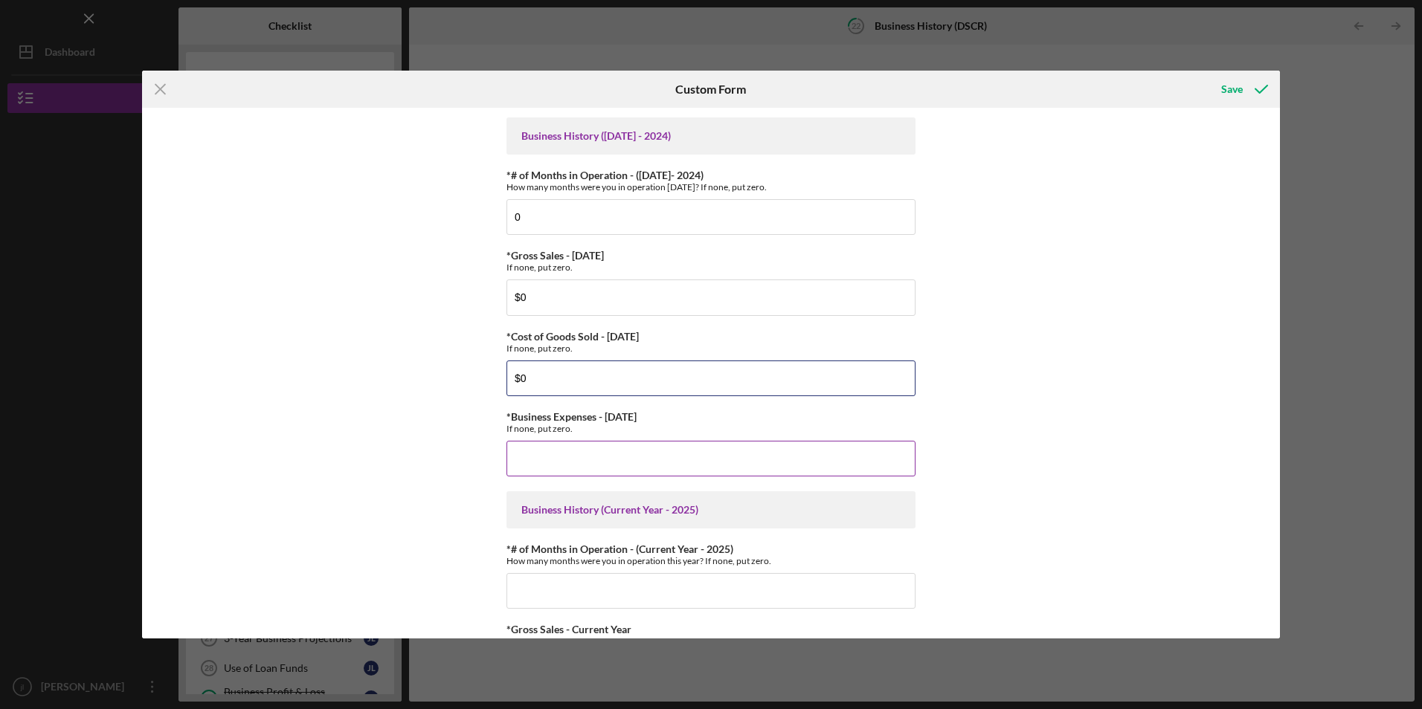
type input "$0"
click at [628, 451] on input "*Business Expenses - [DATE]" at bounding box center [710, 459] width 409 height 36
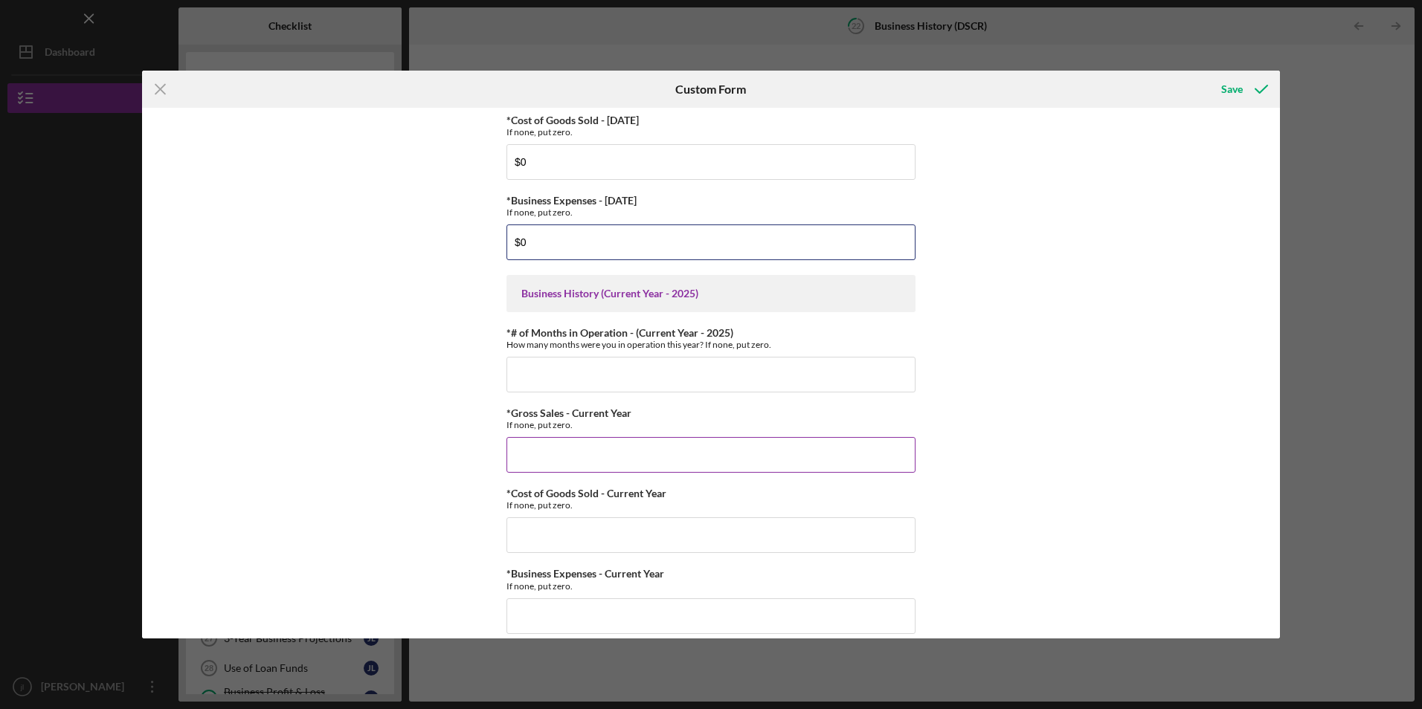
scroll to position [606, 0]
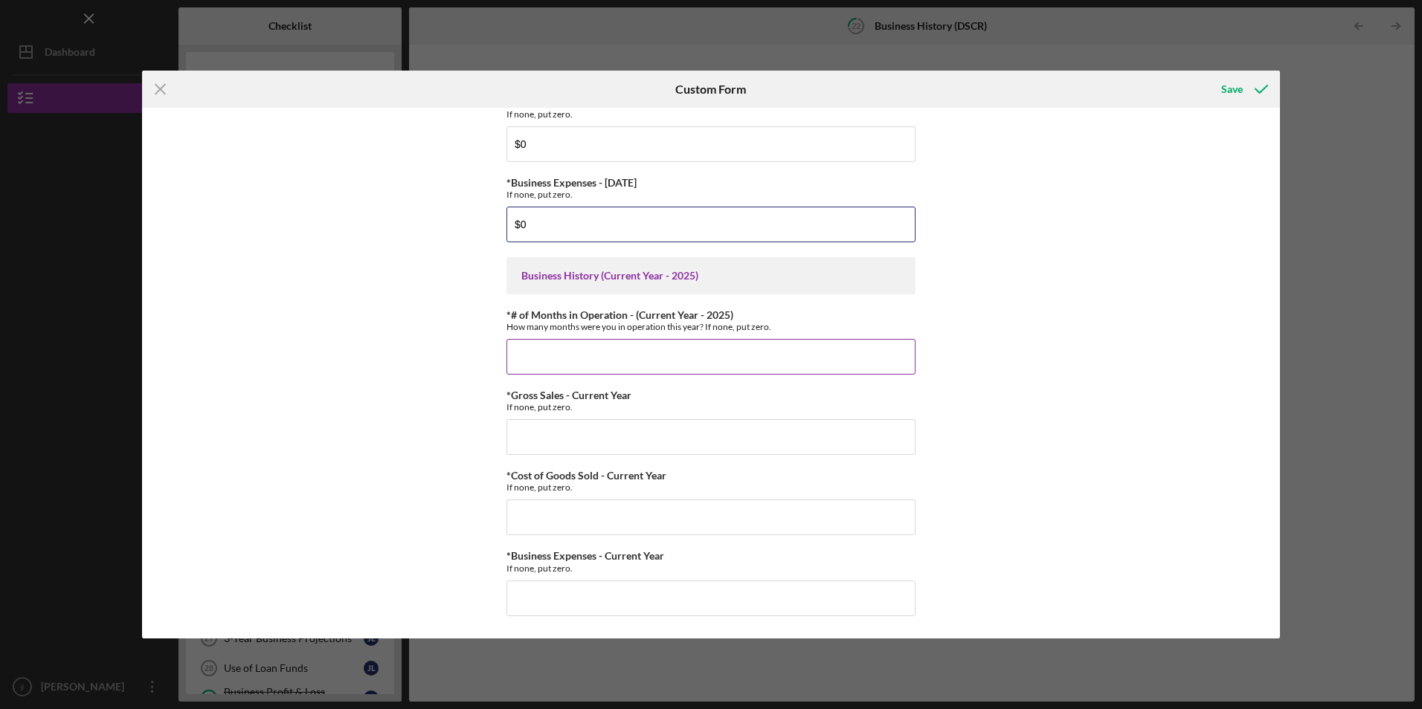
type input "$0"
click at [660, 360] on input "*# of Months in Operation - (Current Year - 2025)" at bounding box center [710, 357] width 409 height 36
type input "0"
click at [672, 432] on input "*Gross Sales - Current Year" at bounding box center [710, 437] width 409 height 36
type input "$0"
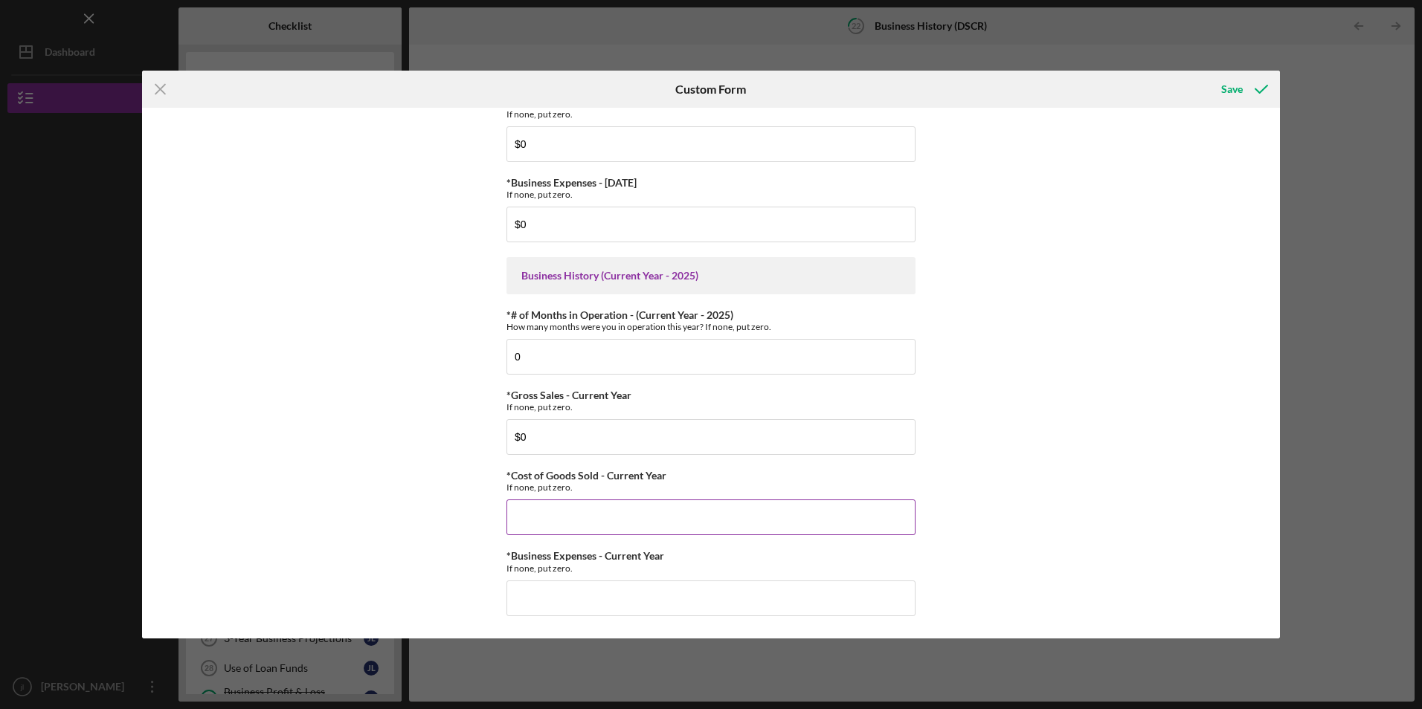
click at [671, 510] on input "*Cost of Goods Sold - Current Year" at bounding box center [710, 518] width 409 height 36
type input "$0"
drag, startPoint x: 683, startPoint y: 591, endPoint x: 695, endPoint y: 573, distance: 22.1
click at [683, 591] on input "*Business Expenses - Current Year" at bounding box center [710, 599] width 409 height 36
type input "$0"
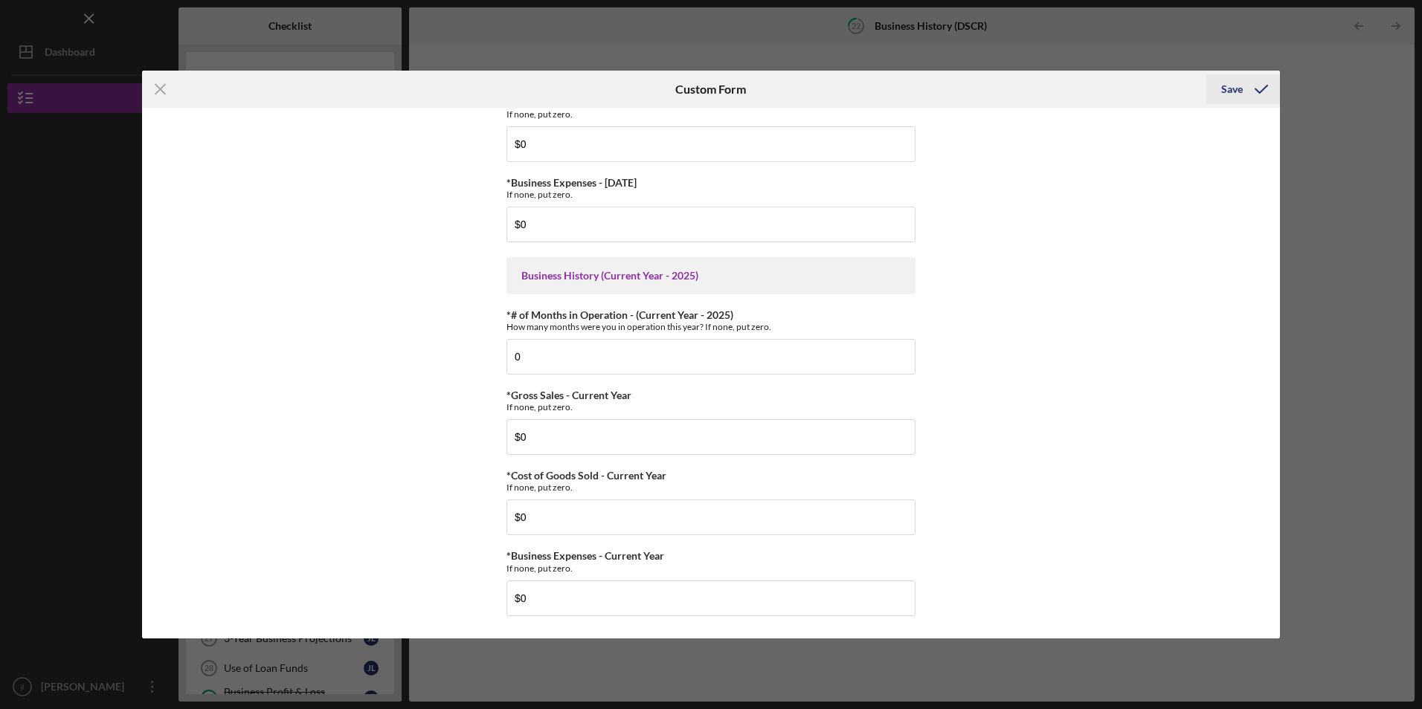
click at [1235, 97] on div "Save" at bounding box center [1232, 89] width 22 height 30
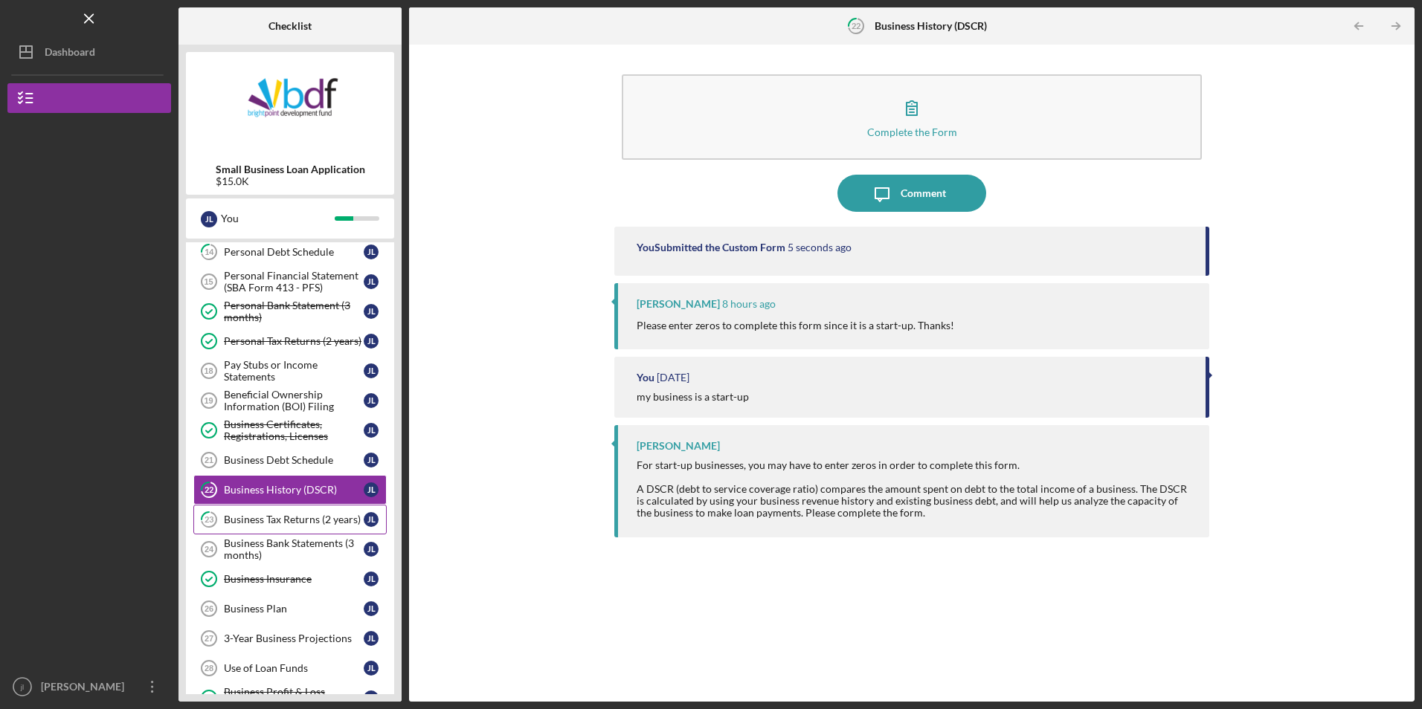
click at [311, 520] on div "Business Tax Returns (2 years)" at bounding box center [294, 520] width 140 height 12
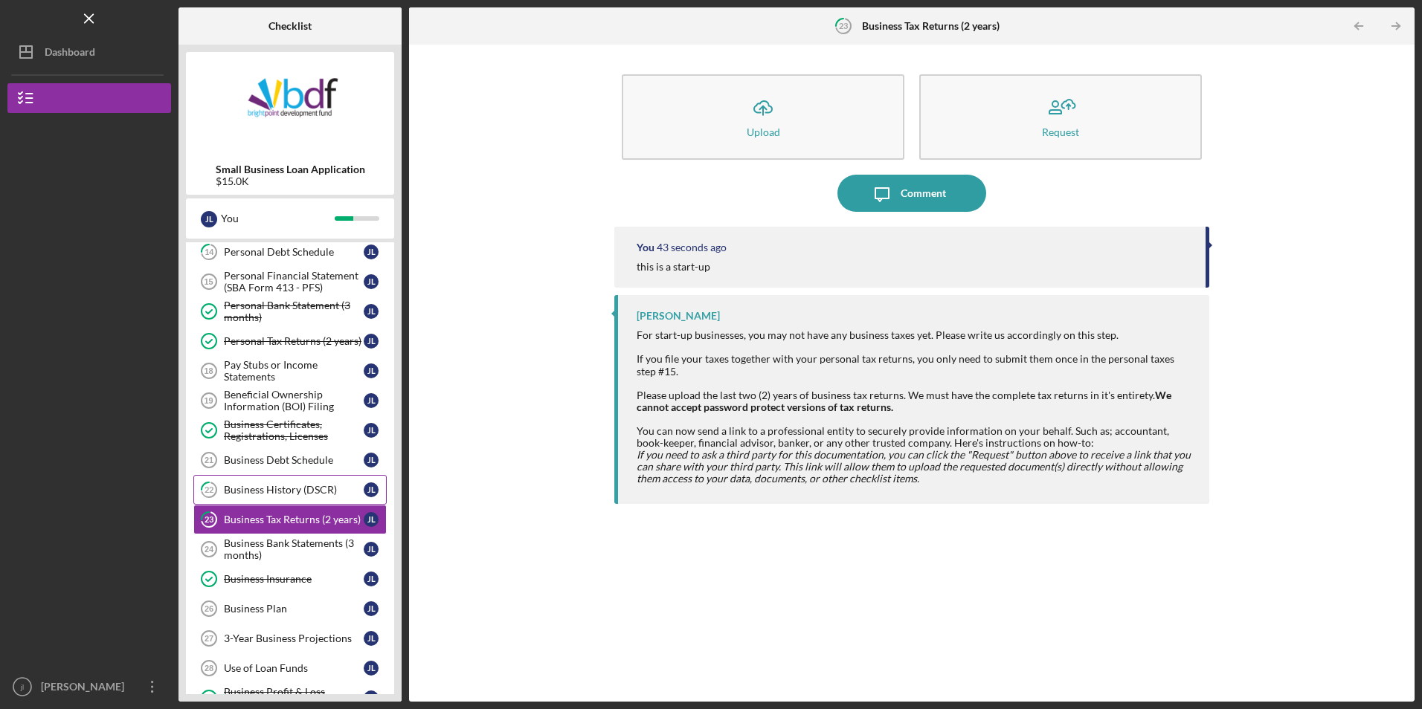
click at [283, 492] on div "Business History (DSCR)" at bounding box center [294, 490] width 140 height 12
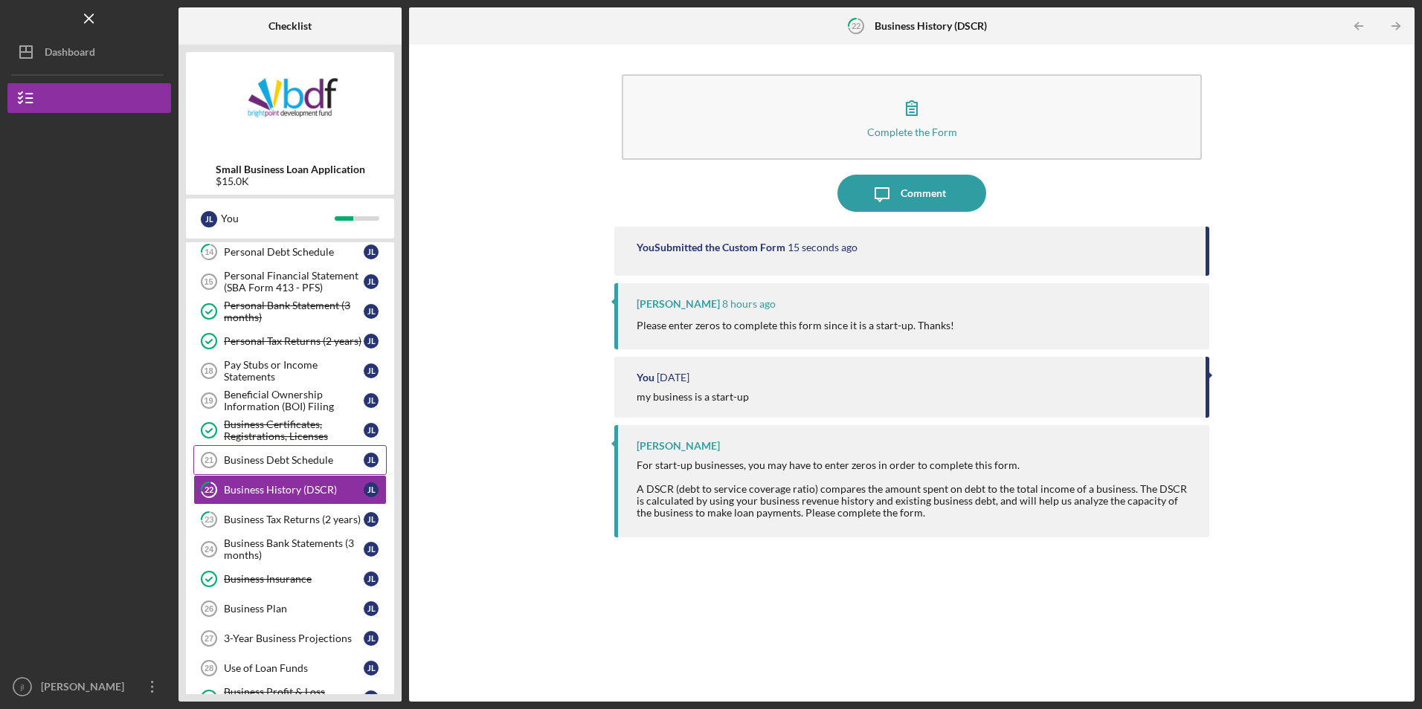
click at [291, 467] on link "Business Debt Schedule 21 Business Debt Schedule [PERSON_NAME]" at bounding box center [289, 460] width 193 height 30
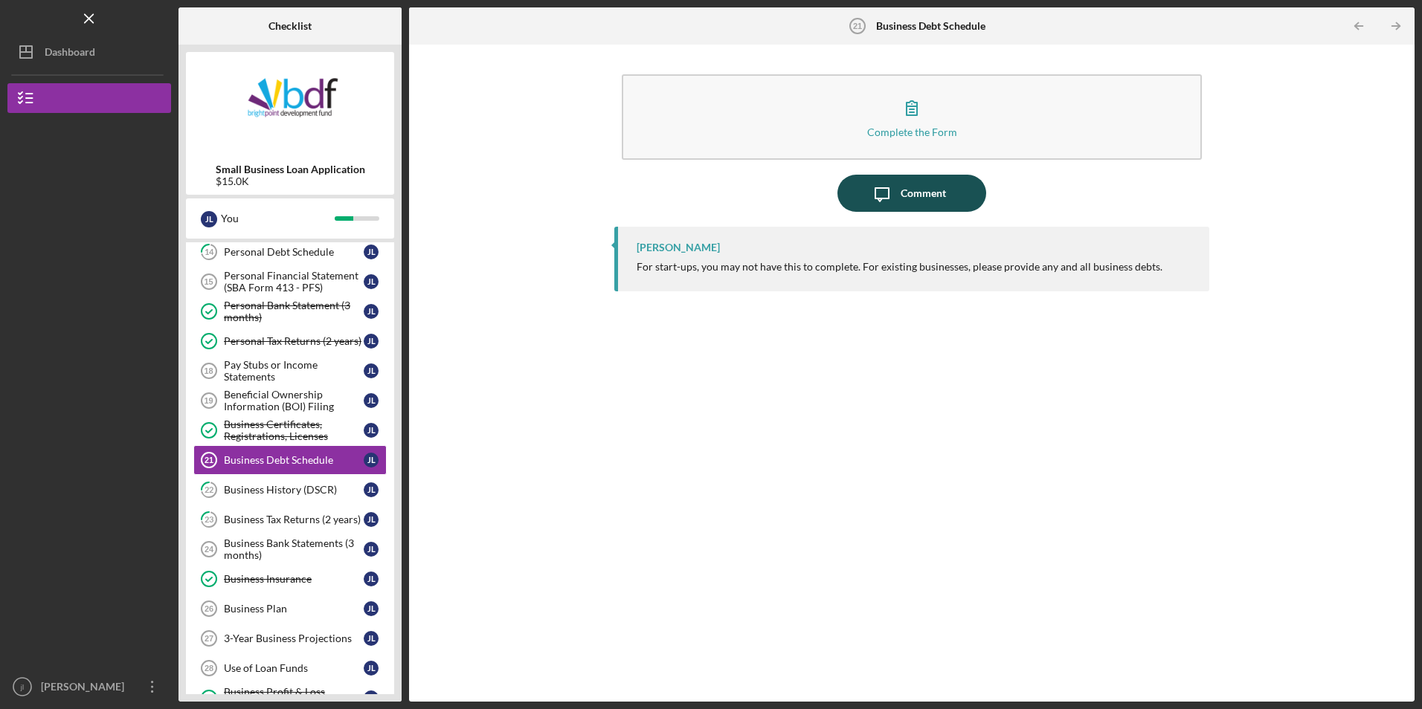
click at [902, 208] on div "Comment" at bounding box center [923, 193] width 45 height 37
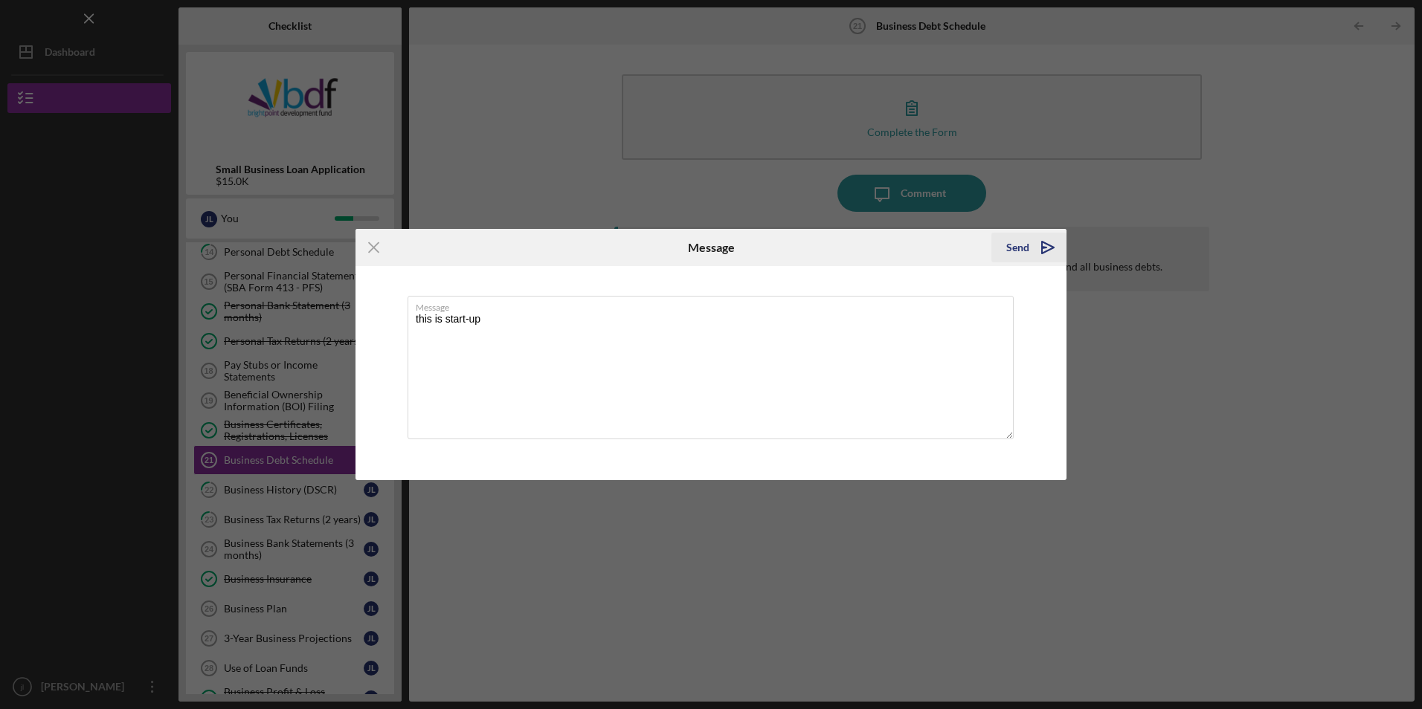
type textarea "this is start-up"
click at [1014, 244] on div "Send" at bounding box center [1017, 248] width 23 height 30
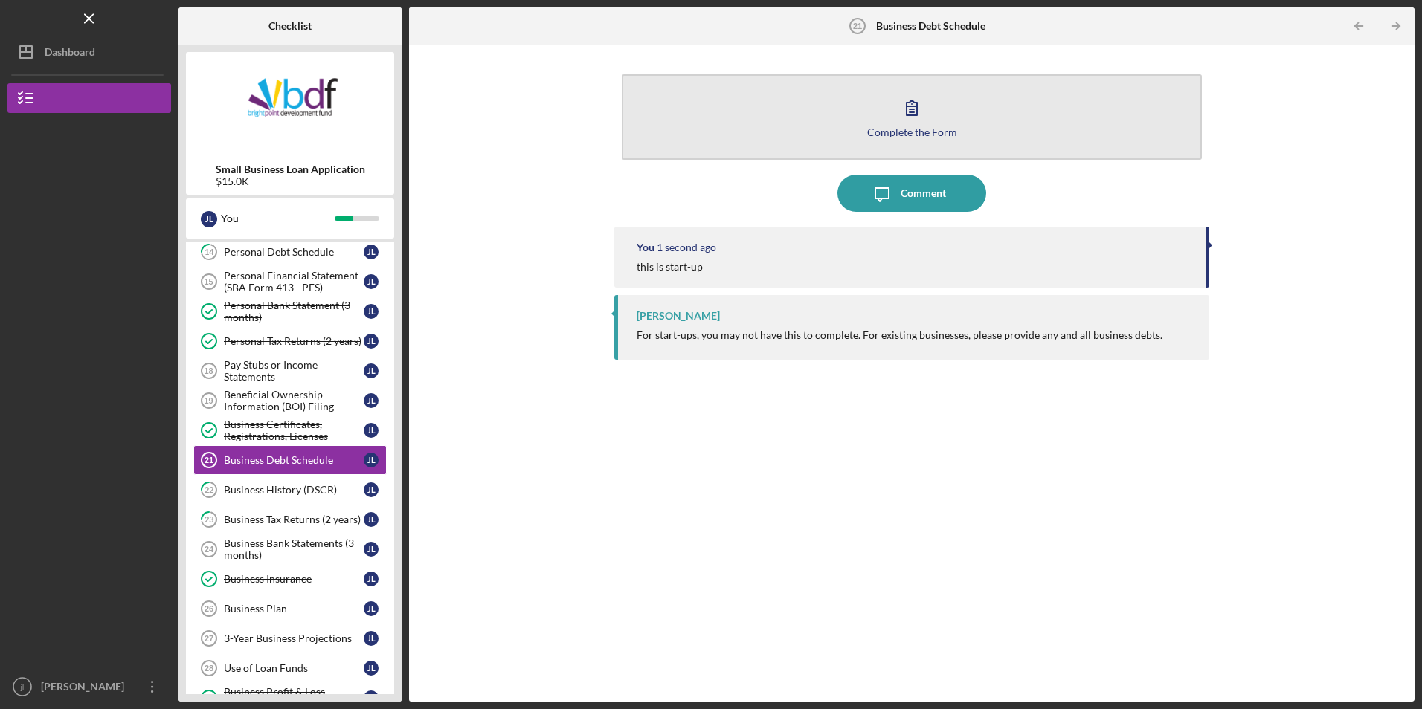
click at [896, 141] on button "Complete the Form Form" at bounding box center [911, 117] width 579 height 86
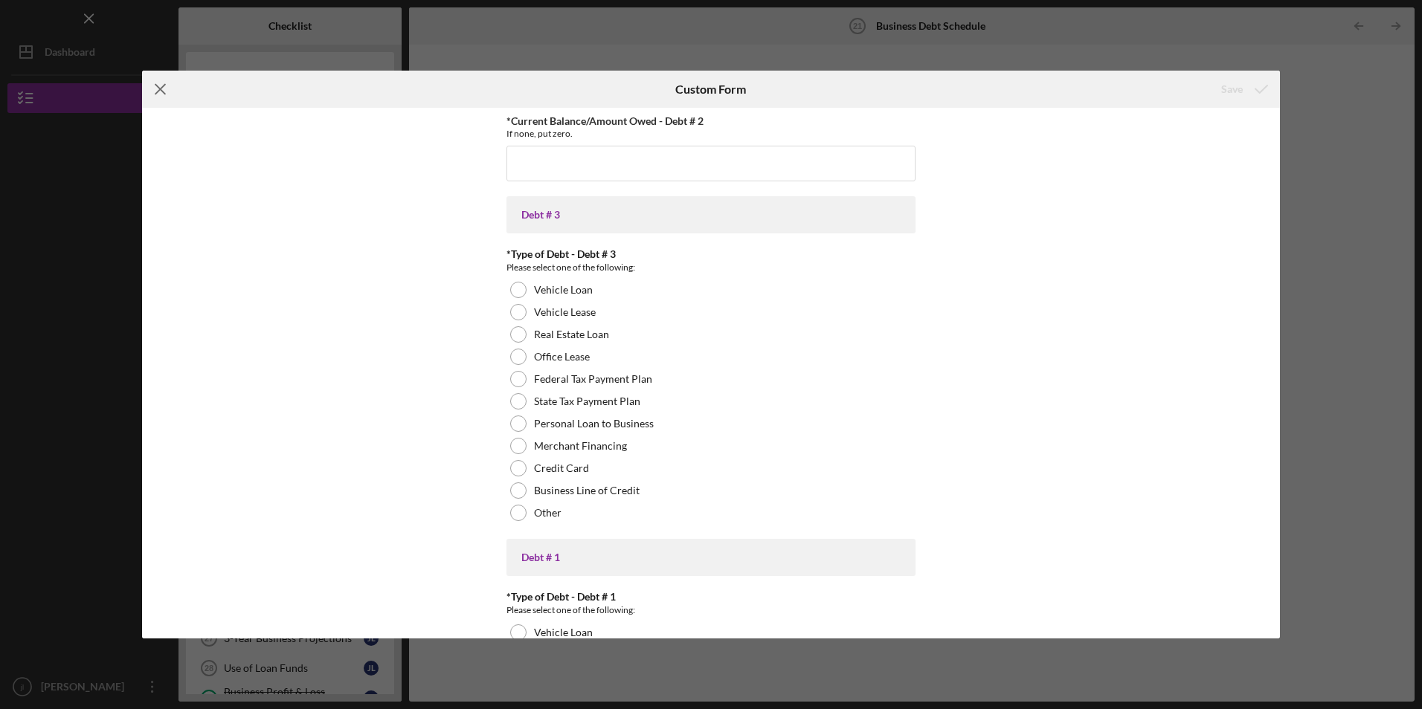
click at [169, 93] on icon "Icon/Menu Close" at bounding box center [160, 89] width 37 height 37
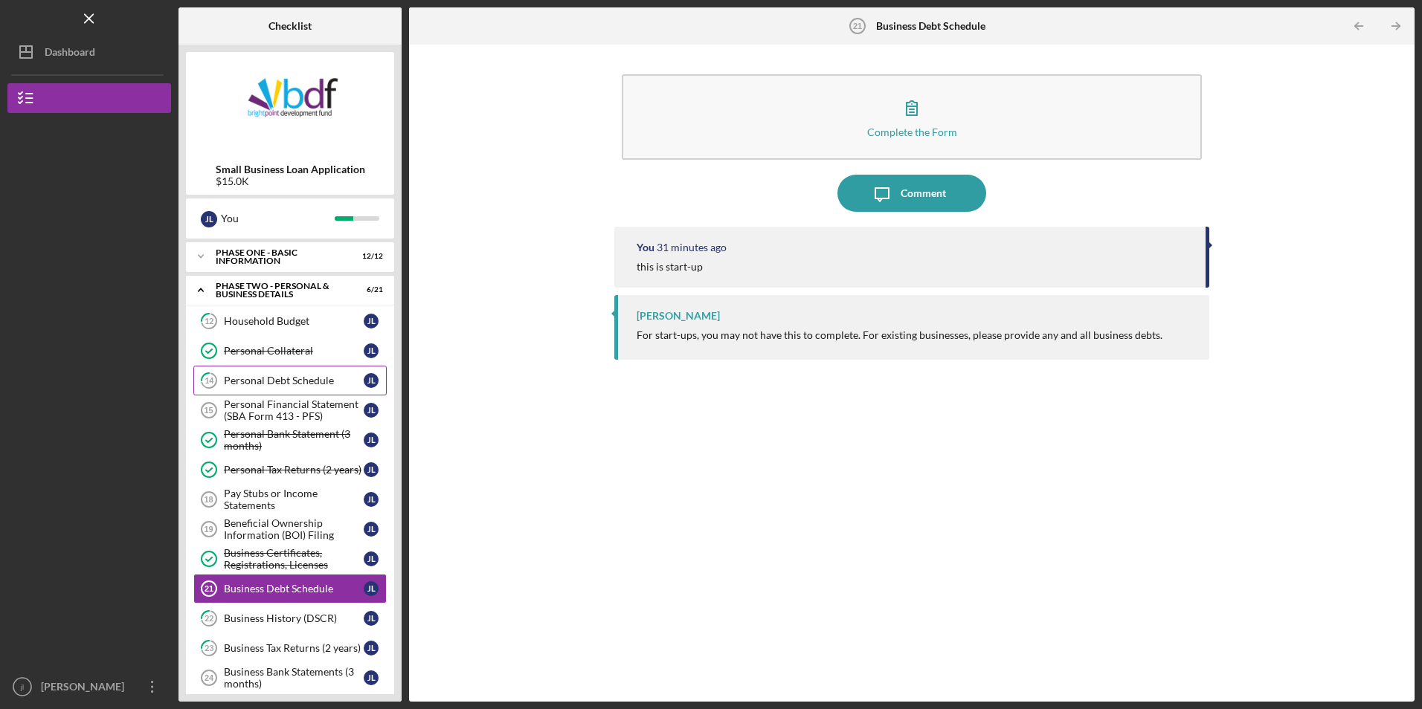
click at [299, 384] on div "Personal Debt Schedule" at bounding box center [294, 381] width 140 height 12
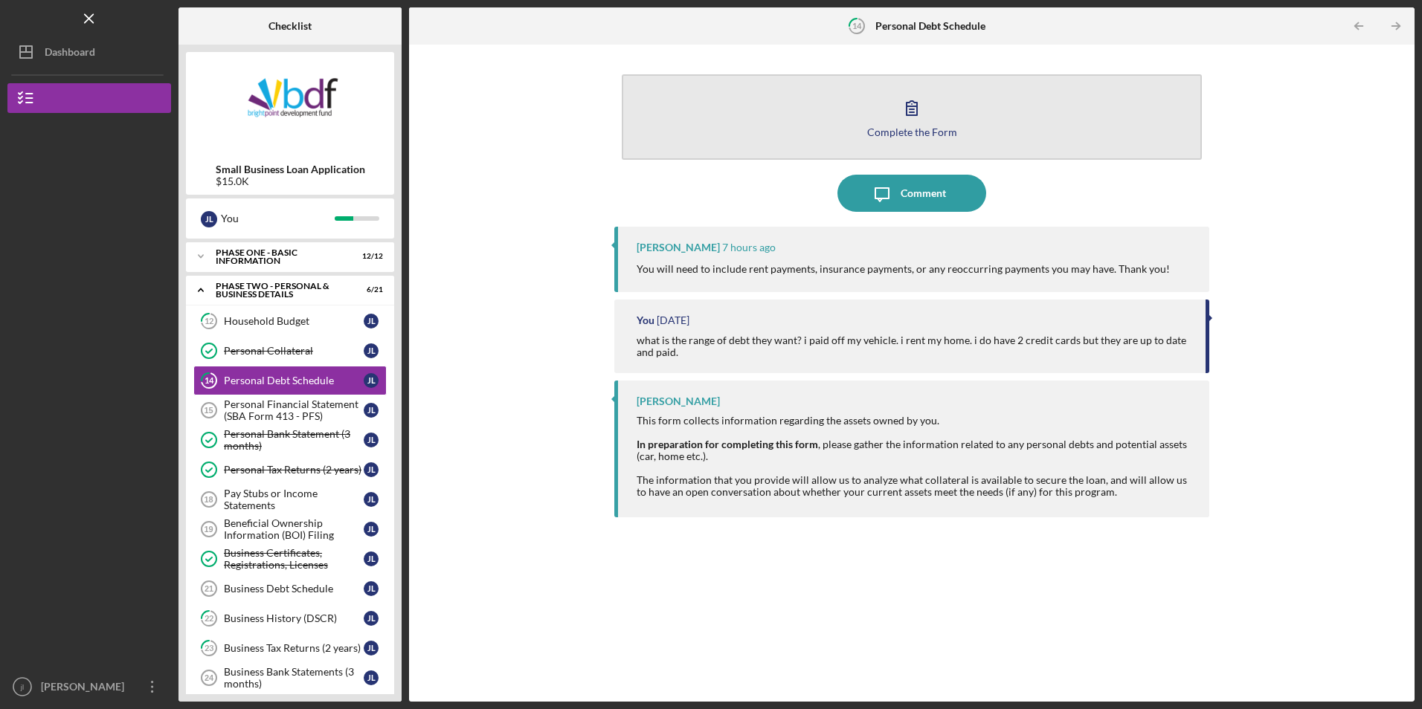
click at [756, 115] on button "Complete the Form Form" at bounding box center [911, 117] width 579 height 86
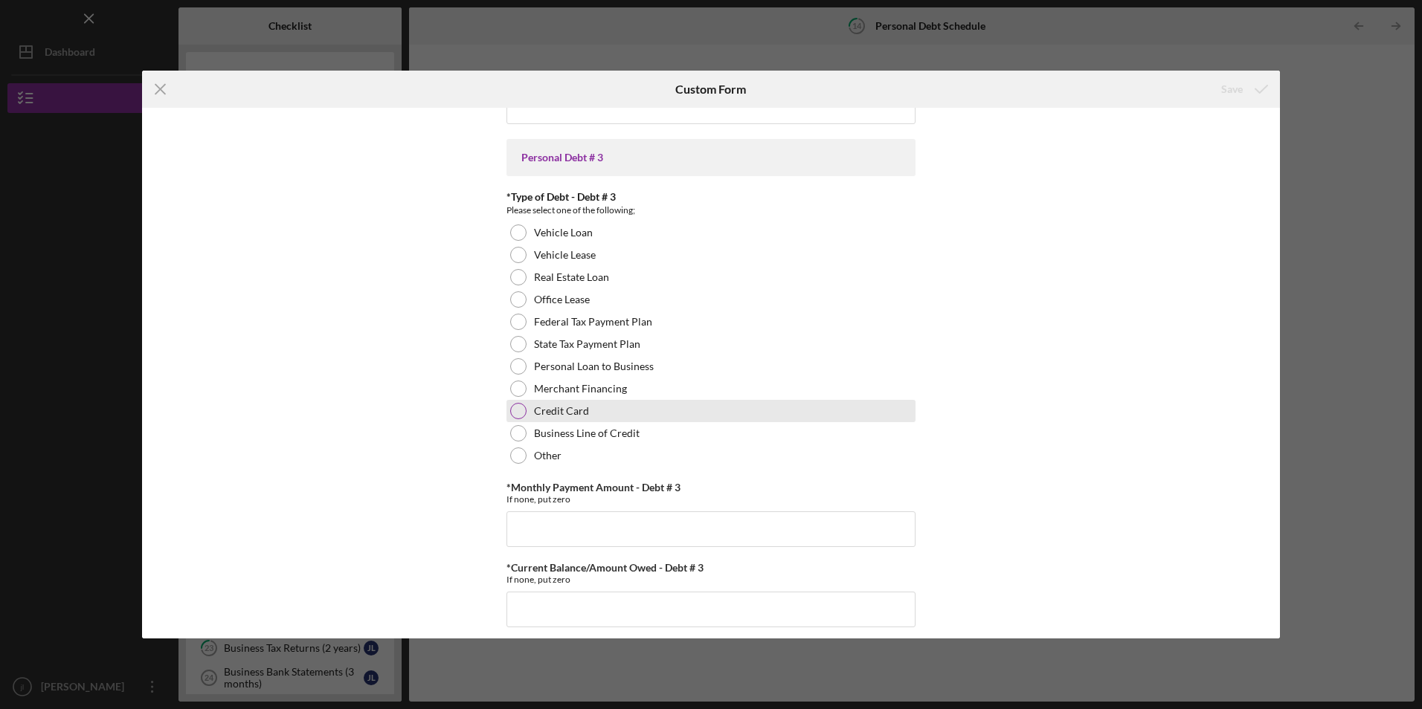
scroll to position [1207, 0]
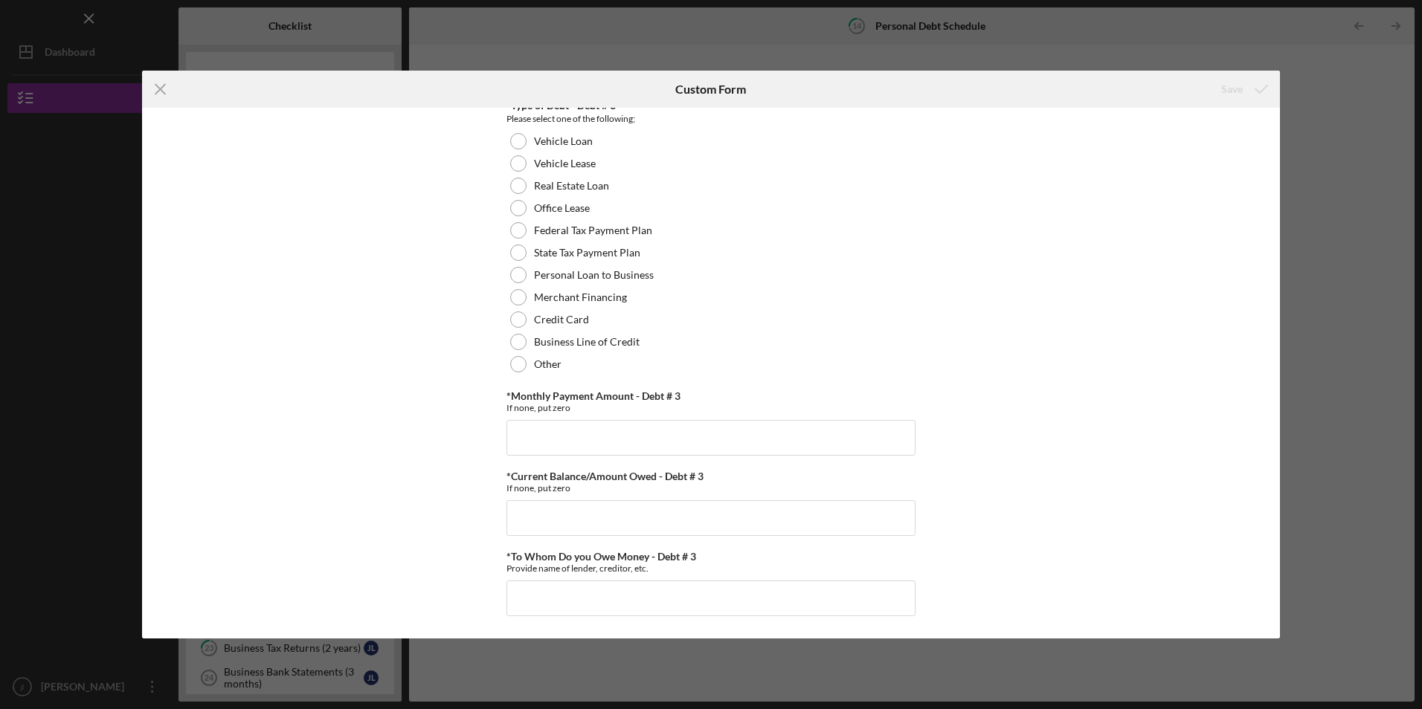
drag, startPoint x: 166, startPoint y: 90, endPoint x: 180, endPoint y: 91, distance: 14.2
click at [165, 90] on icon "Icon/Menu Close" at bounding box center [160, 89] width 37 height 37
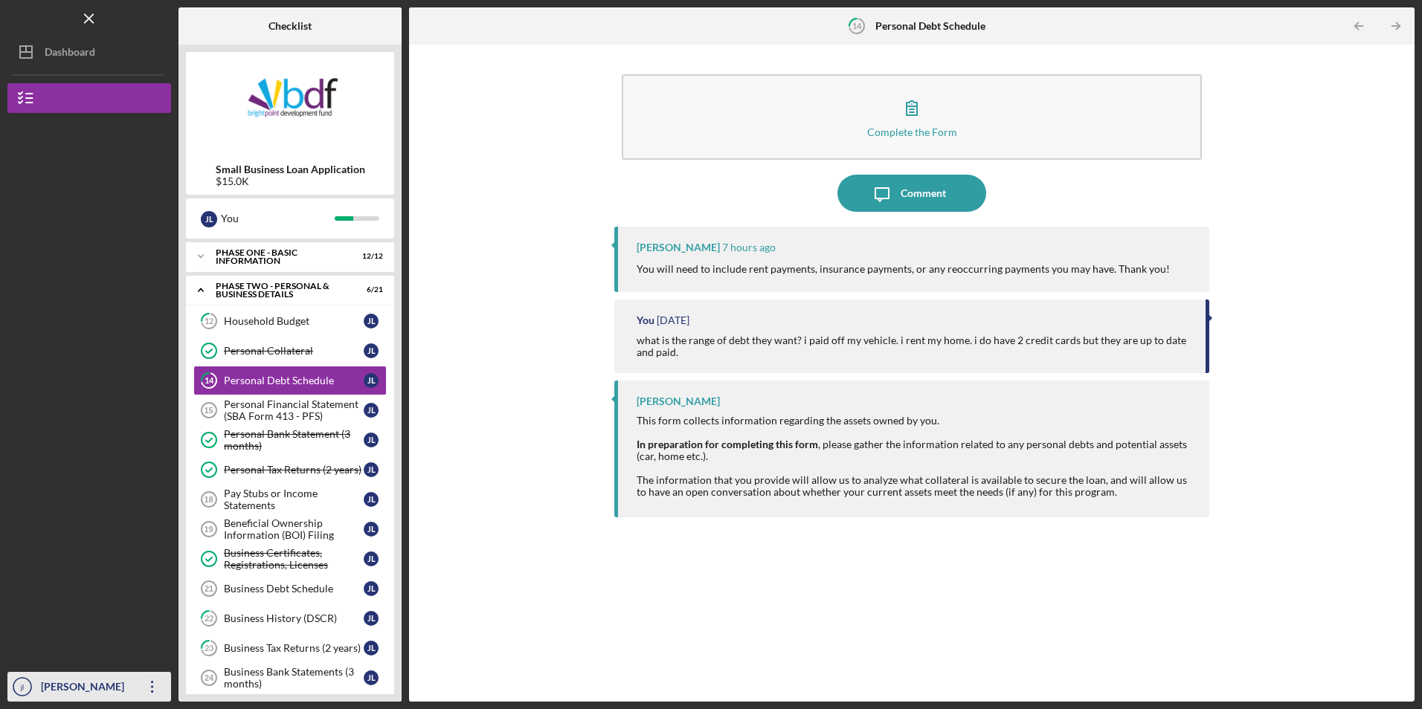
click at [31, 691] on icon "jl" at bounding box center [22, 687] width 30 height 37
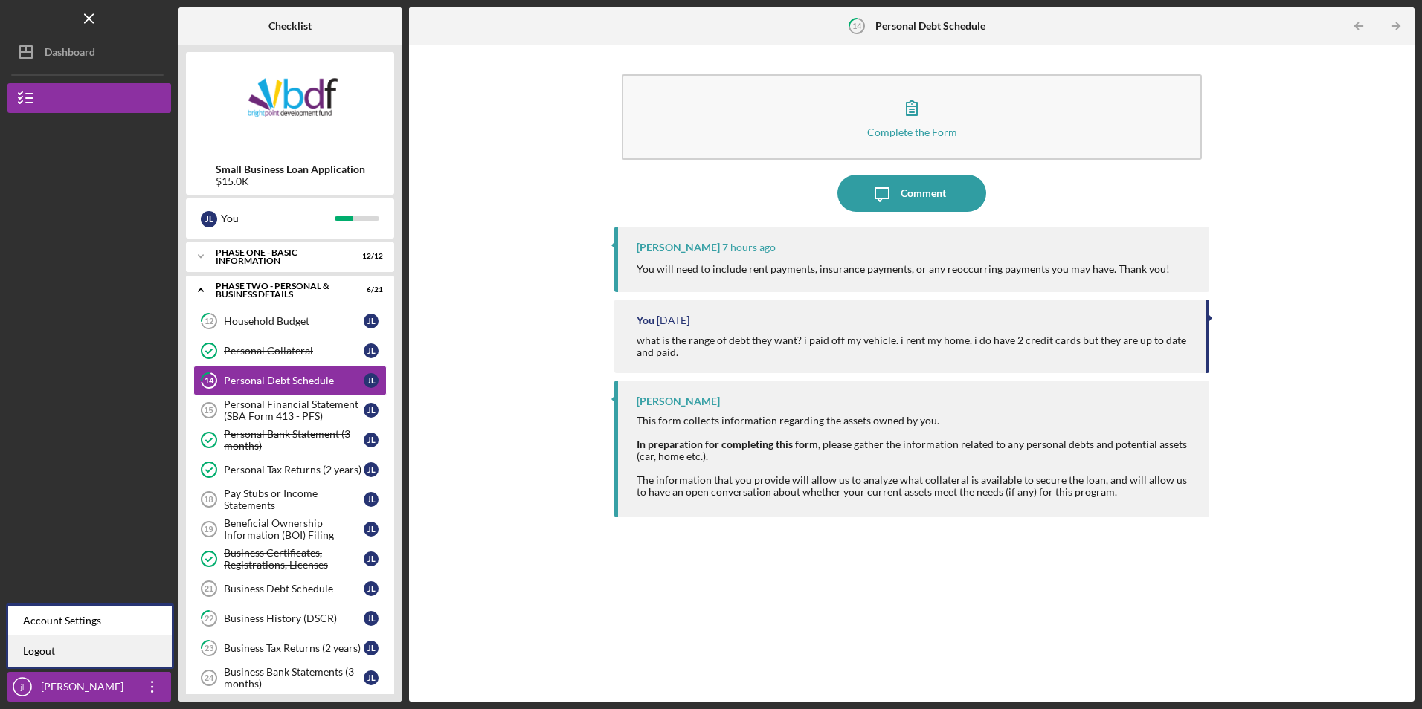
click at [57, 651] on link "Logout" at bounding box center [90, 652] width 164 height 30
